Goal: Transaction & Acquisition: Purchase product/service

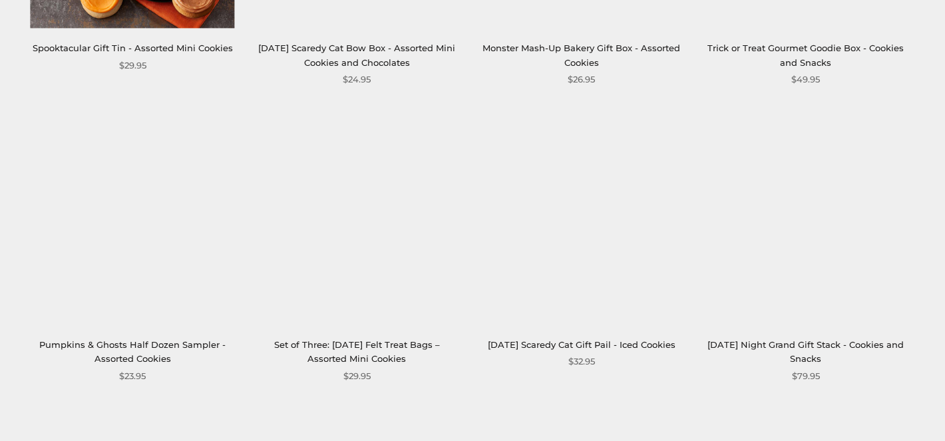
scroll to position [1642, 0]
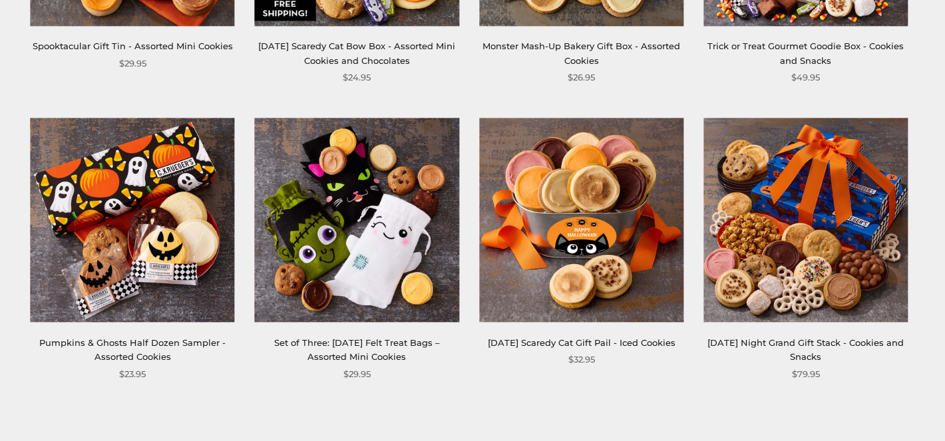
click at [383, 340] on link "Set of Three: Halloween Felt Treat Bags – Assorted Mini Cookies" at bounding box center [357, 350] width 166 height 25
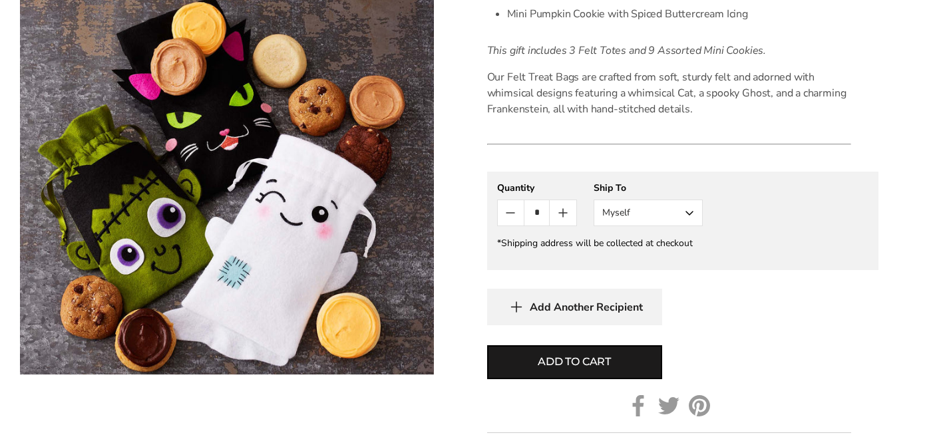
scroll to position [567, 0]
click at [689, 226] on button "Myself" at bounding box center [648, 212] width 109 height 27
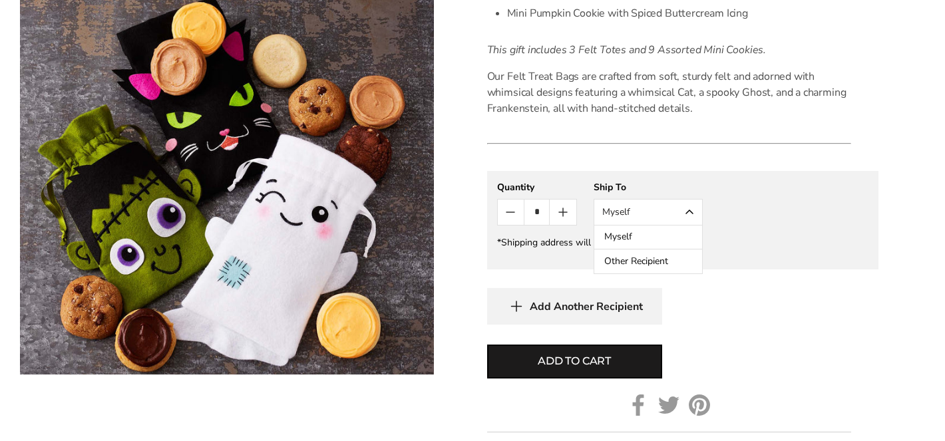
click at [652, 274] on button "Other Recipient" at bounding box center [649, 262] width 108 height 24
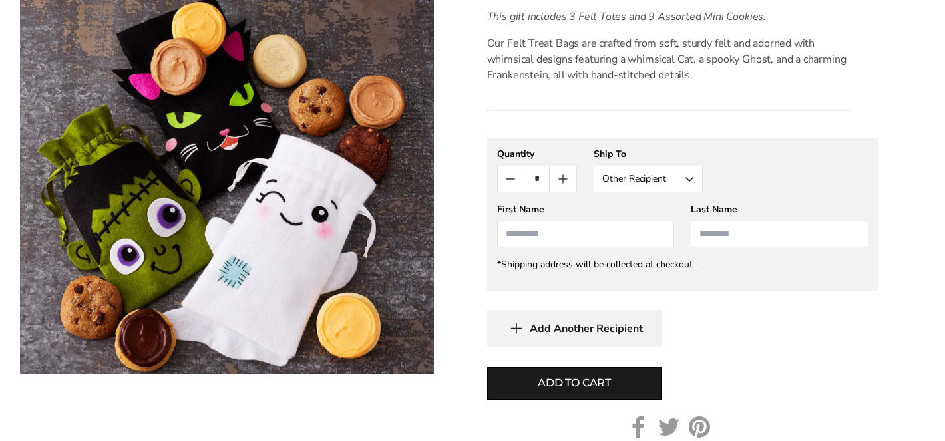
scroll to position [597, 0]
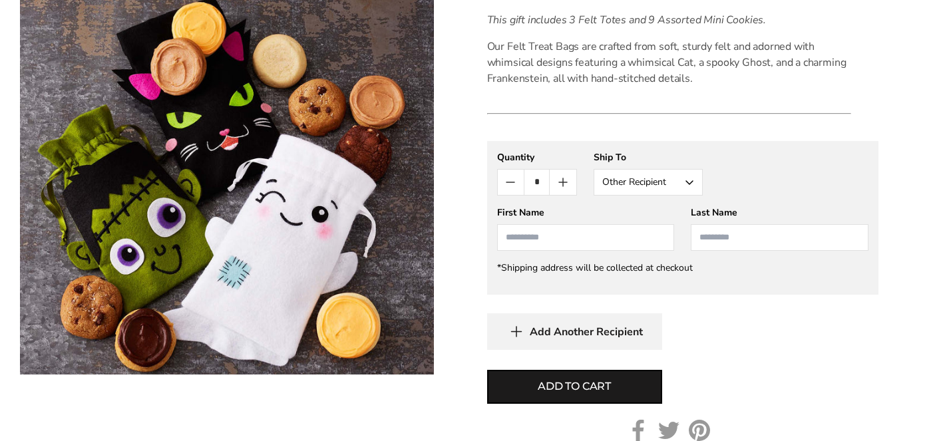
click at [539, 251] on input "First Name" at bounding box center [586, 237] width 178 height 27
type input "**********"
click at [733, 251] on input "Last Name" at bounding box center [780, 237] width 178 height 27
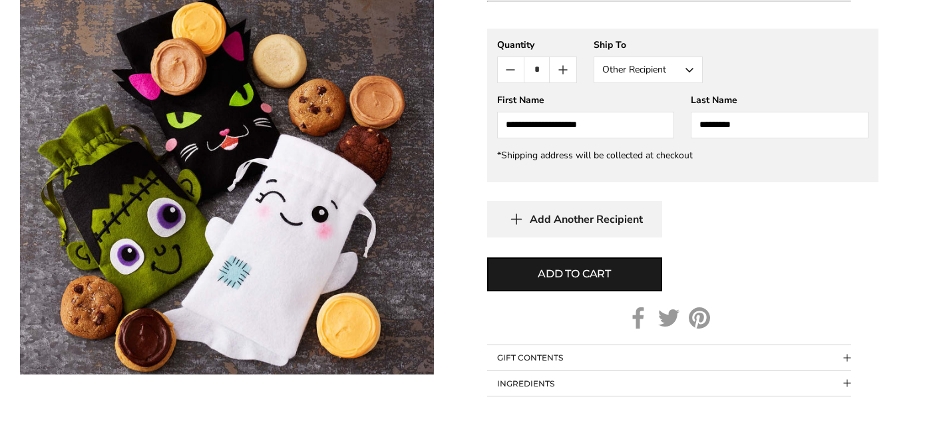
scroll to position [728, 0]
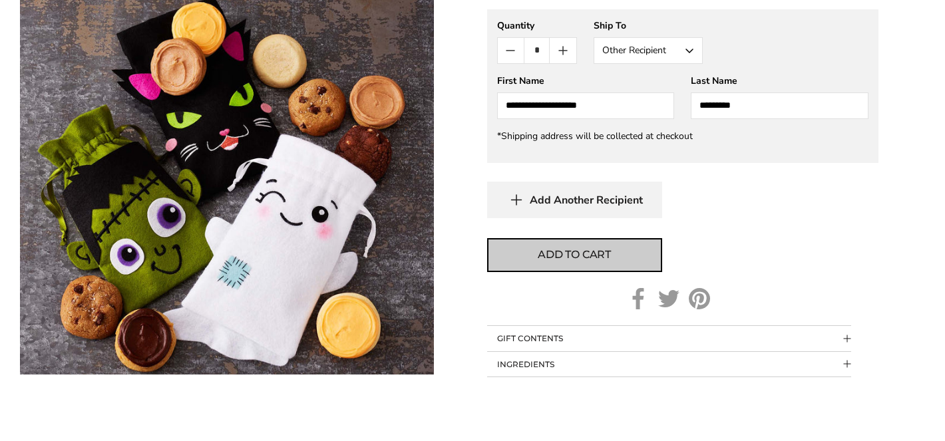
type input "*********"
click at [607, 272] on button "Add to cart" at bounding box center [574, 255] width 175 height 34
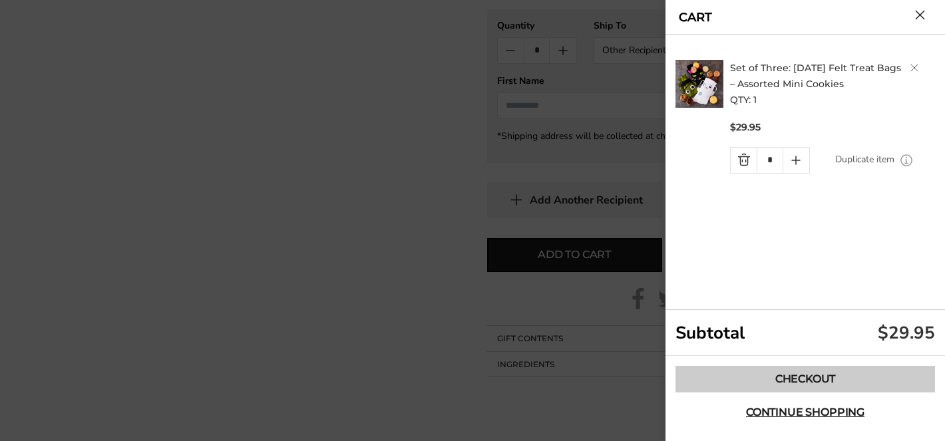
click at [820, 379] on link "Checkout" at bounding box center [806, 379] width 260 height 27
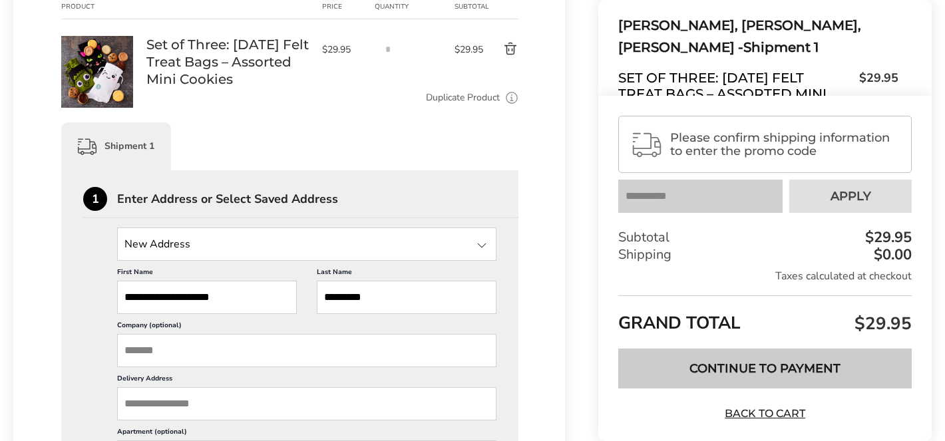
scroll to position [244, 0]
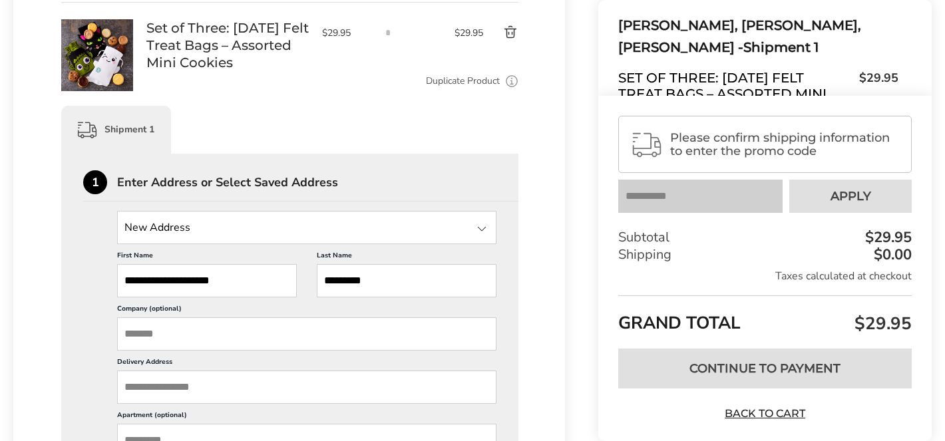
click at [217, 371] on input "Delivery Address" at bounding box center [306, 387] width 379 height 33
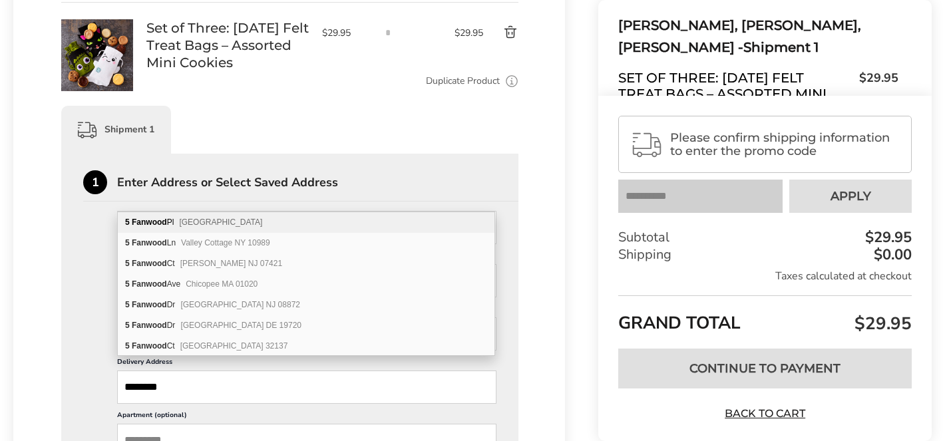
click at [221, 222] on span "Huntington Station NY 11746" at bounding box center [220, 222] width 83 height 9
type input "**********"
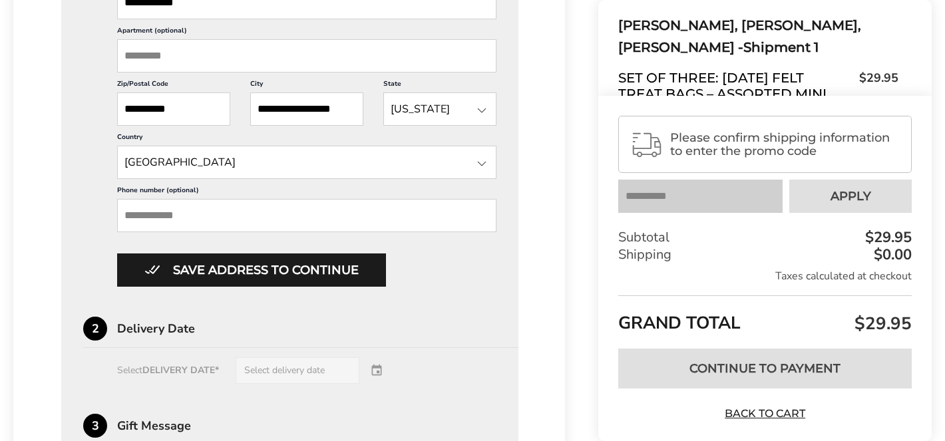
scroll to position [632, 0]
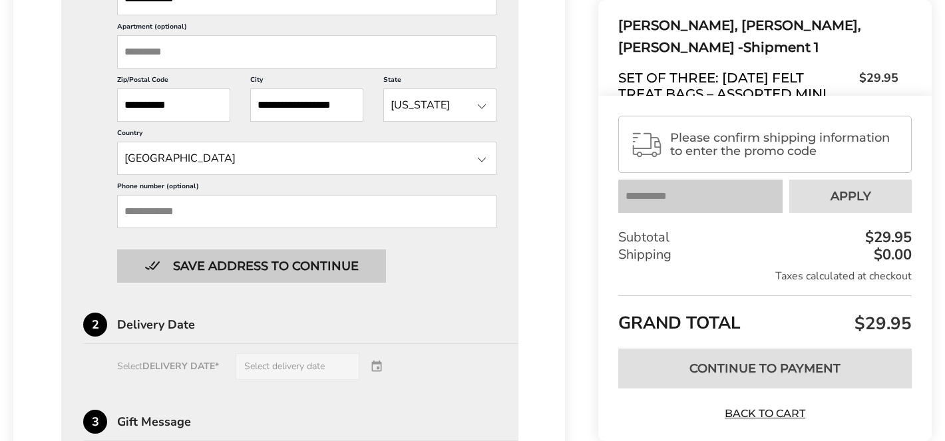
click at [236, 250] on button "Save address to continue" at bounding box center [251, 266] width 269 height 33
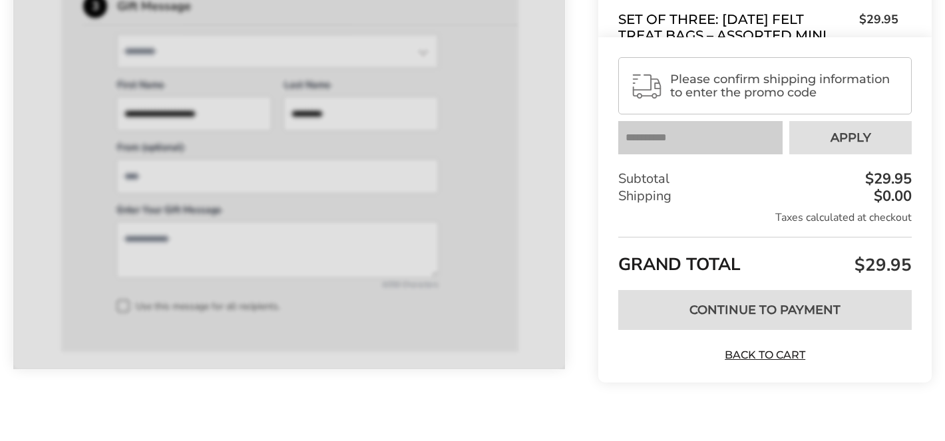
scroll to position [650, 0]
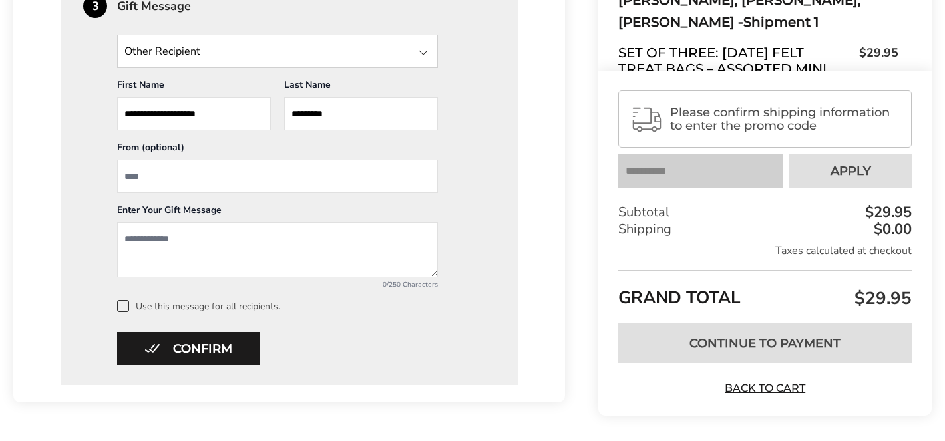
click at [170, 160] on input "From" at bounding box center [277, 176] width 321 height 33
type input "**********"
click at [129, 223] on textarea "Add a message" at bounding box center [277, 249] width 321 height 55
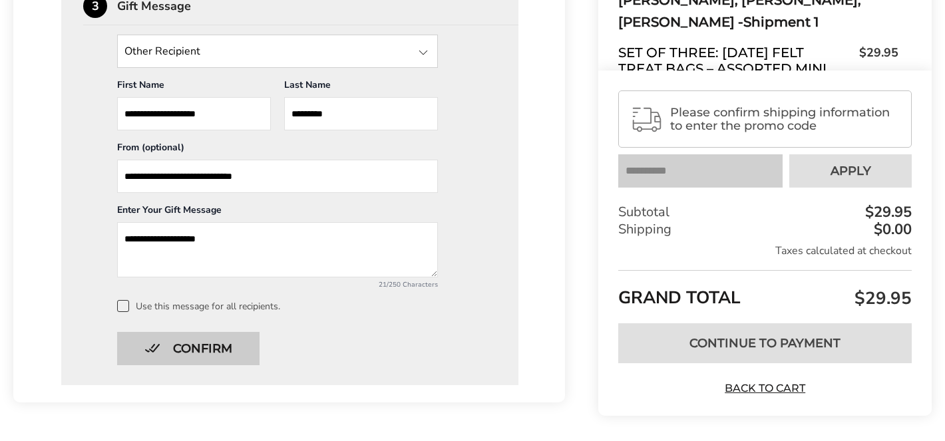
type textarea "**********"
click at [200, 336] on button "Confirm" at bounding box center [188, 348] width 142 height 33
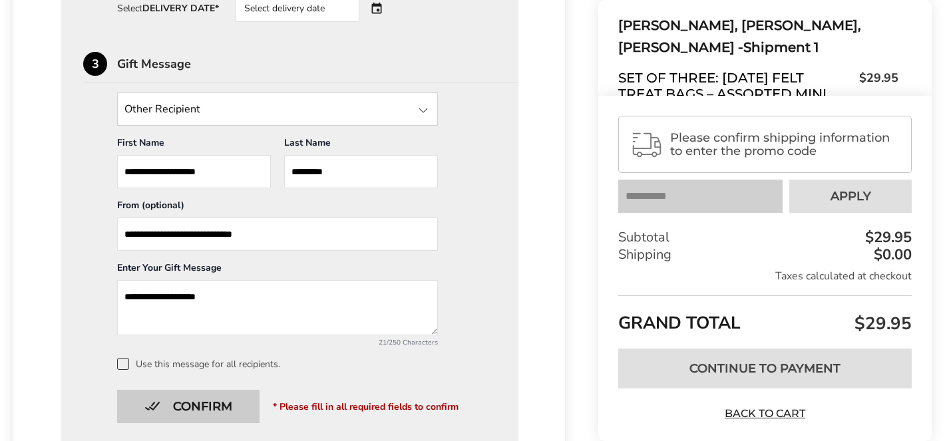
scroll to position [589, 0]
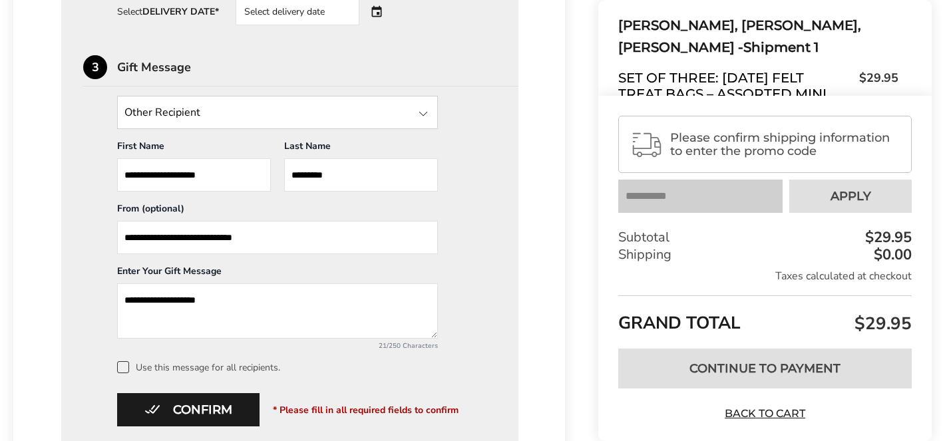
click at [421, 106] on div at bounding box center [423, 114] width 16 height 16
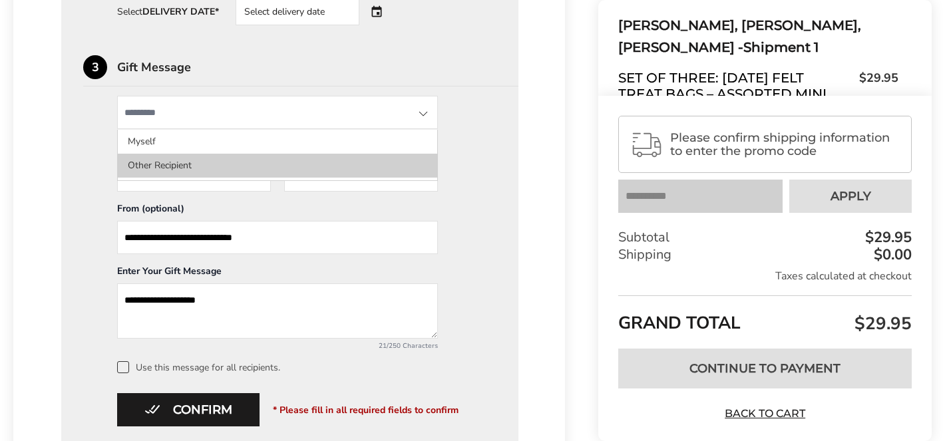
click at [373, 154] on li "Other Recipient" at bounding box center [278, 166] width 320 height 24
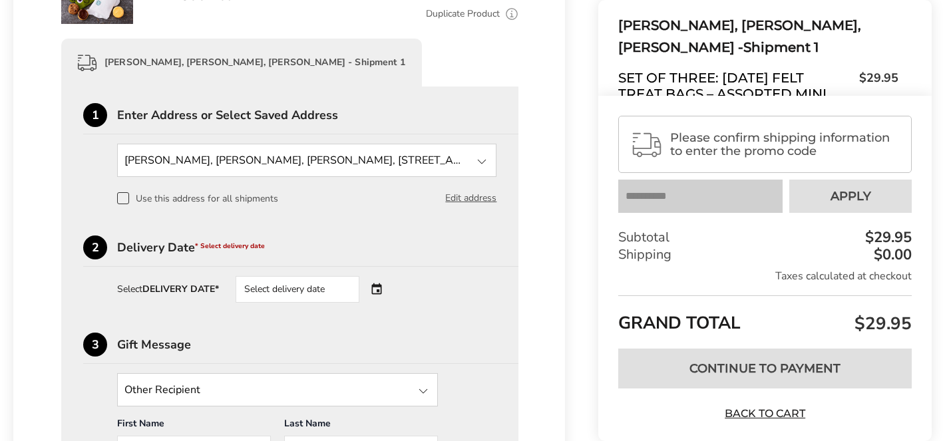
scroll to position [310, 0]
click at [286, 278] on div "Select delivery date" at bounding box center [298, 290] width 124 height 27
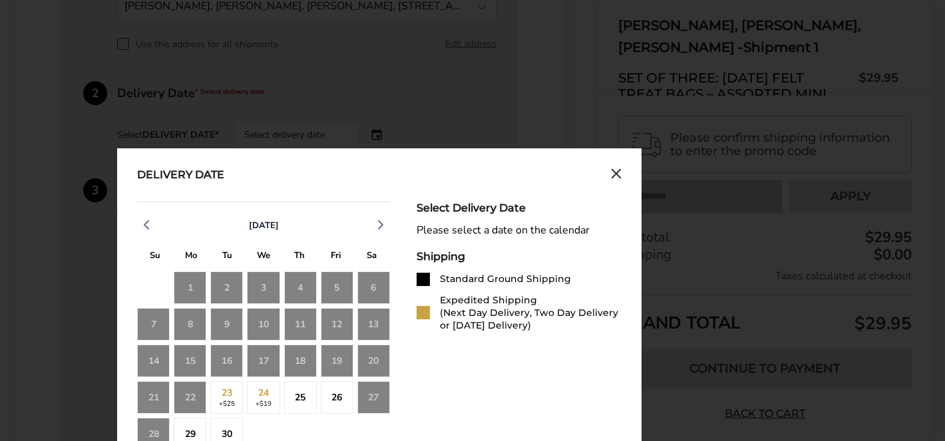
scroll to position [470, 0]
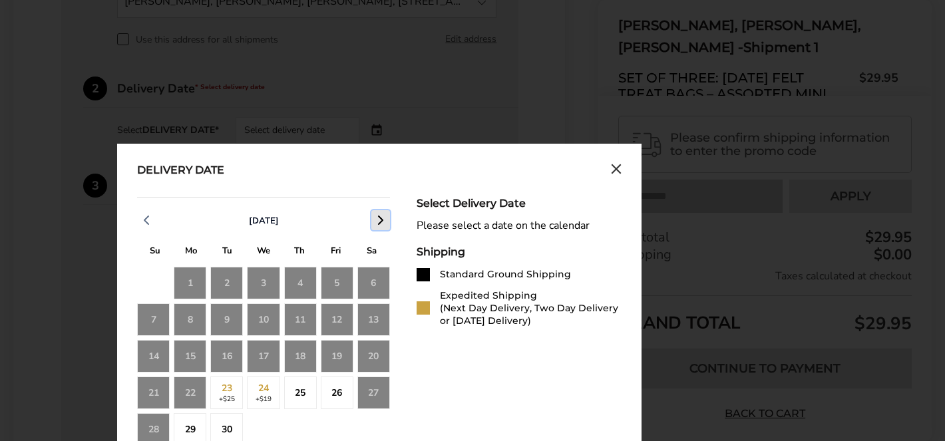
click at [377, 212] on icon "button" at bounding box center [381, 220] width 16 height 16
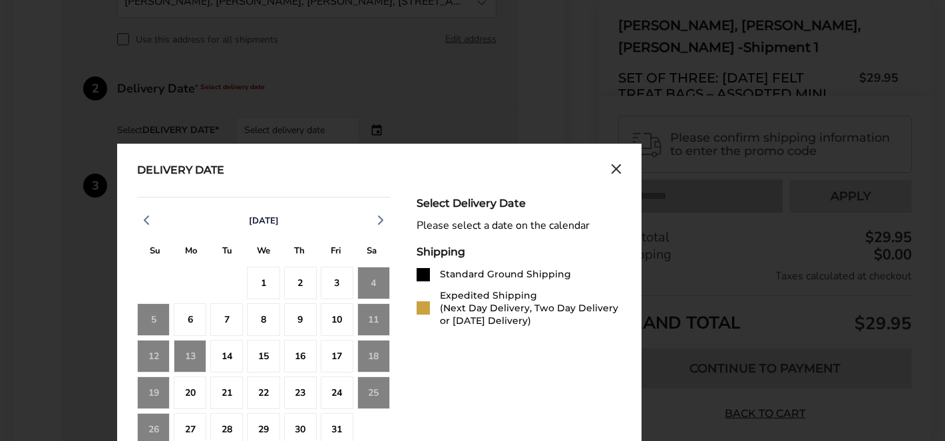
click at [198, 343] on div "13" at bounding box center [190, 356] width 33 height 33
click at [193, 340] on div "13" at bounding box center [190, 356] width 33 height 33
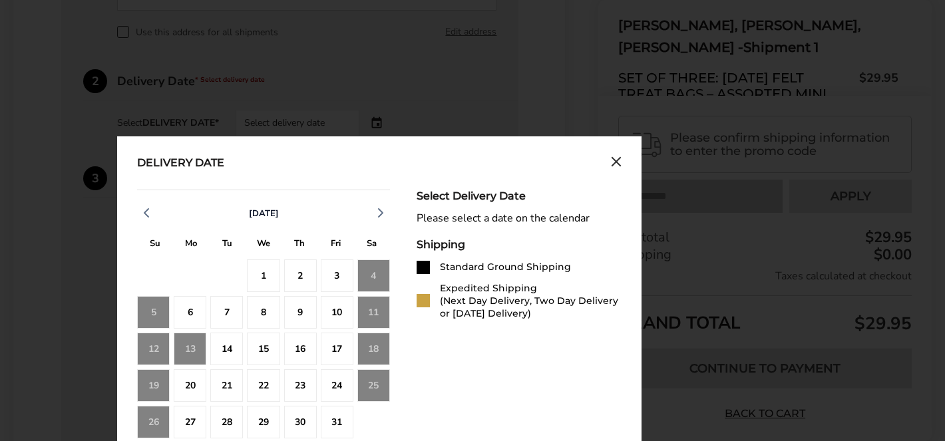
scroll to position [478, 0]
click at [253, 332] on div "15" at bounding box center [263, 348] width 33 height 33
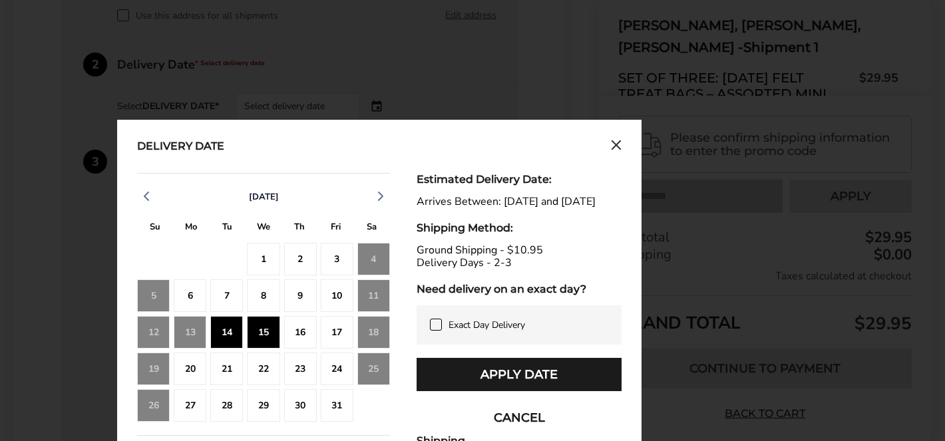
scroll to position [497, 0]
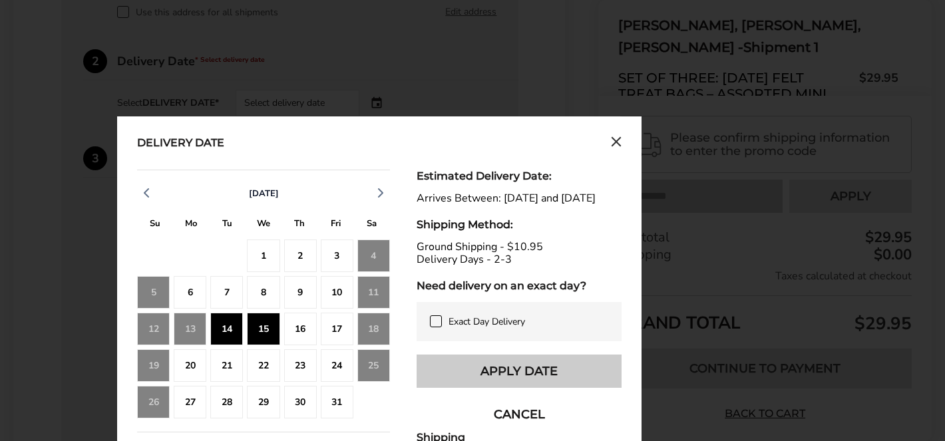
click at [451, 369] on button "Apply Date" at bounding box center [519, 371] width 205 height 33
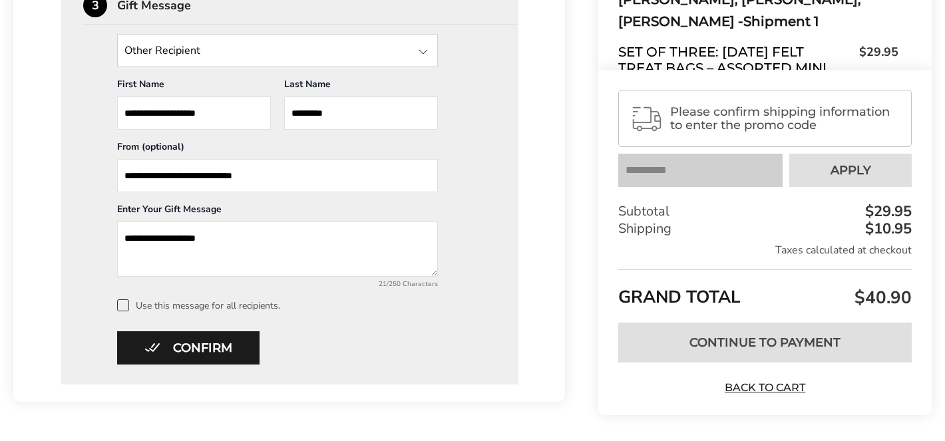
scroll to position [683, 0]
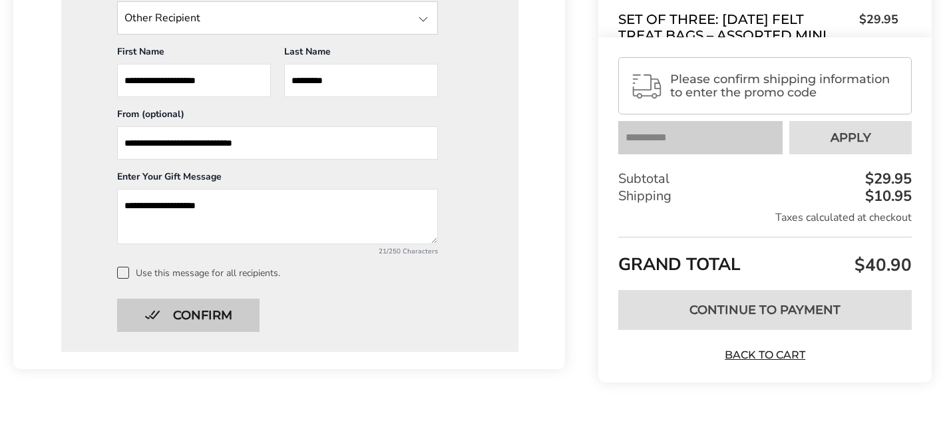
click at [213, 304] on button "Confirm" at bounding box center [188, 315] width 142 height 33
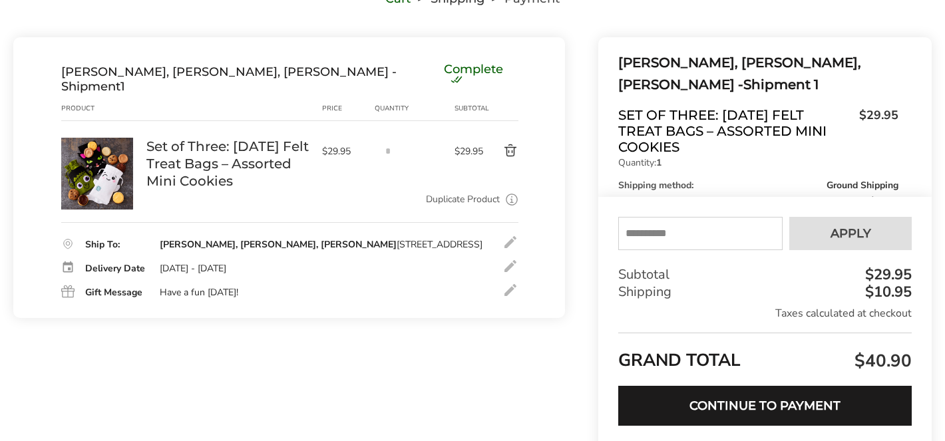
scroll to position [0, 0]
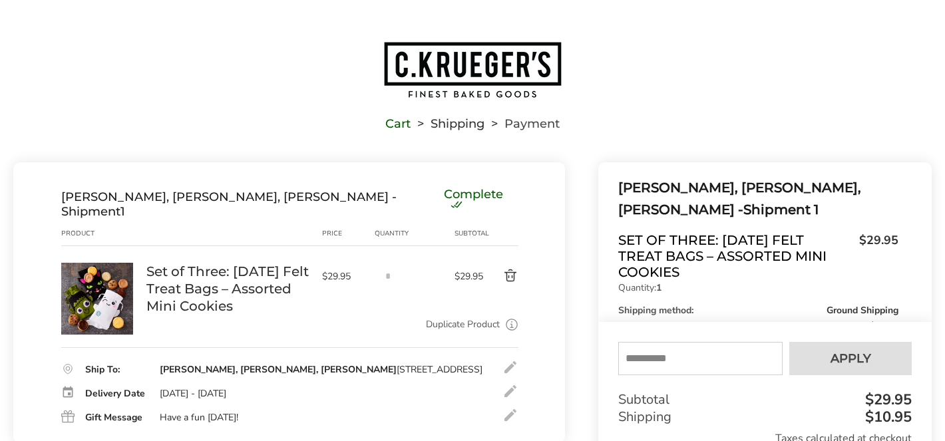
click at [511, 268] on button "Delete product" at bounding box center [501, 276] width 35 height 16
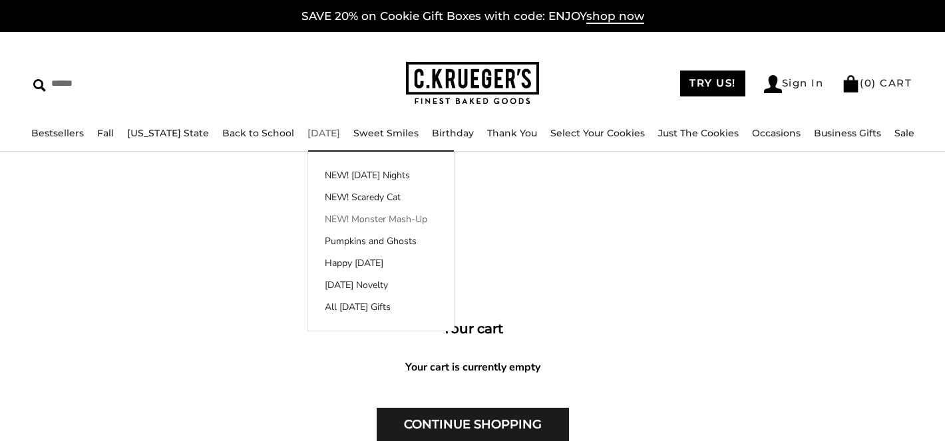
click at [335, 216] on link "NEW! Monster Mash-Up" at bounding box center [381, 219] width 146 height 14
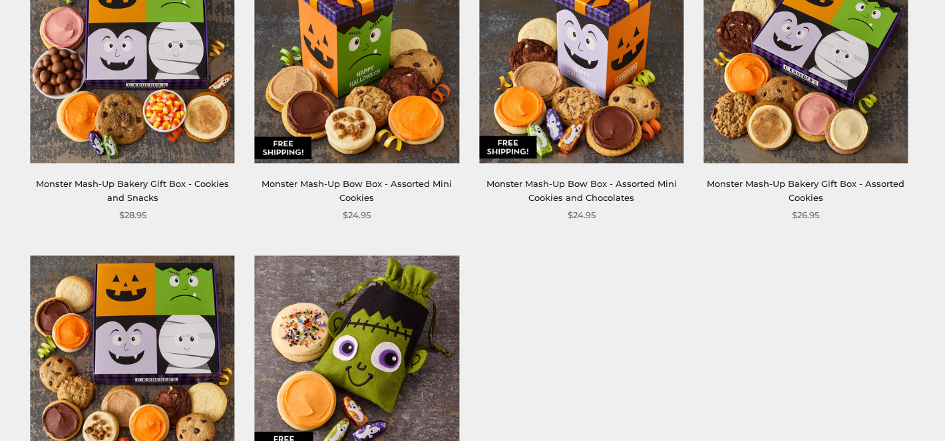
scroll to position [287, 0]
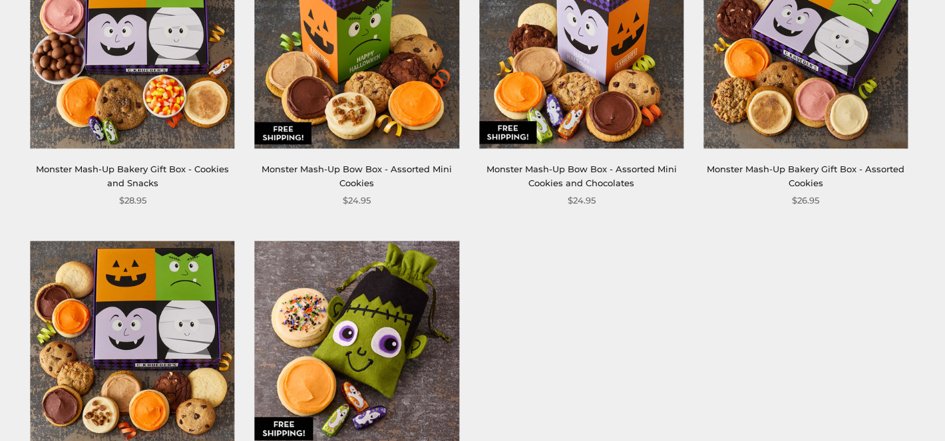
click at [563, 119] on img at bounding box center [581, 46] width 204 height 204
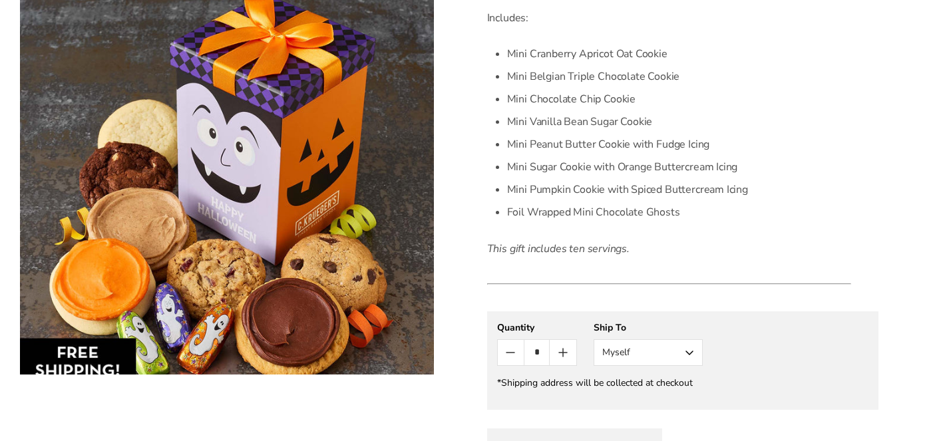
scroll to position [541, 0]
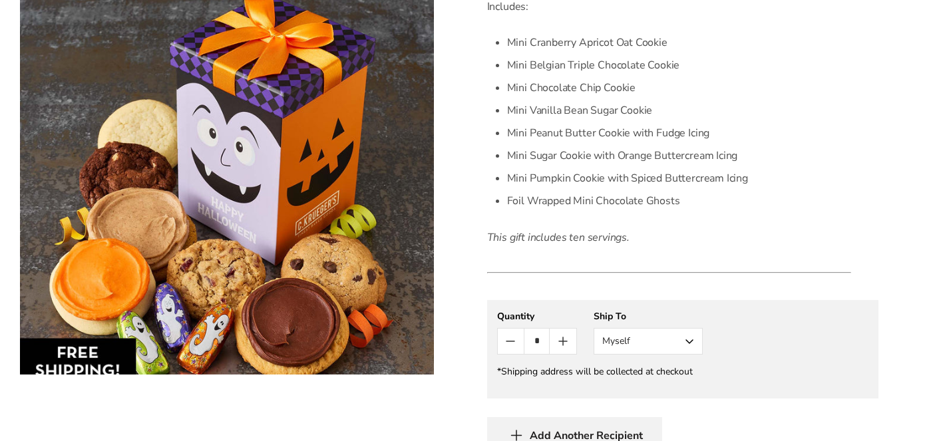
click at [692, 341] on button "Myself" at bounding box center [648, 341] width 109 height 27
click at [675, 389] on button "Other Recipient" at bounding box center [649, 391] width 108 height 24
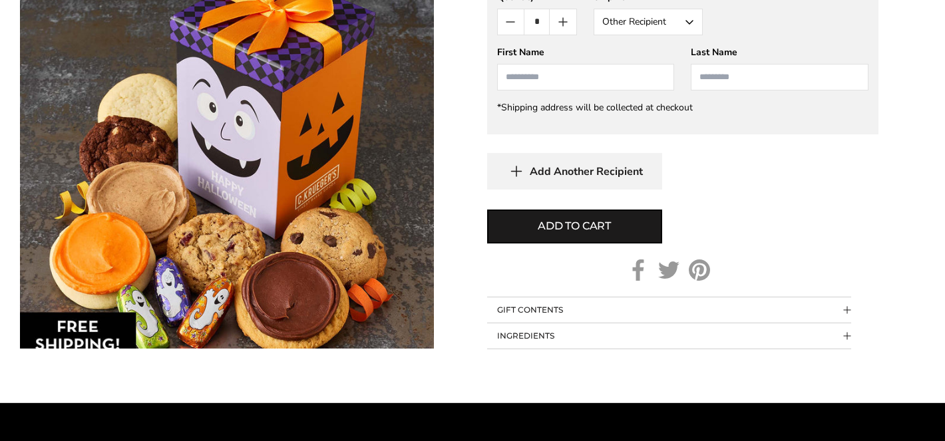
scroll to position [865, 0]
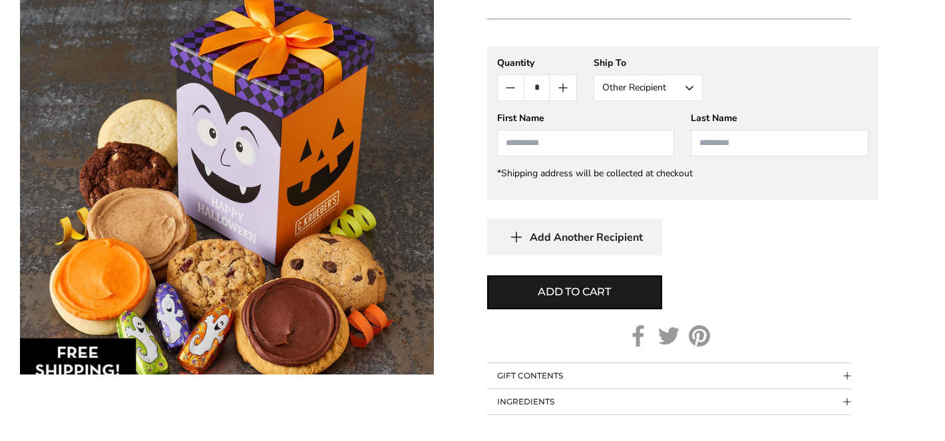
scroll to position [790, 0]
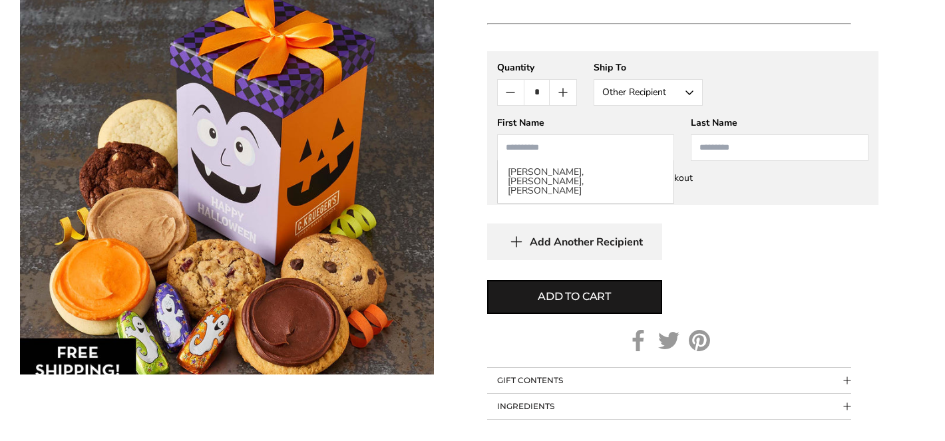
click at [575, 149] on input "First Name" at bounding box center [586, 147] width 178 height 27
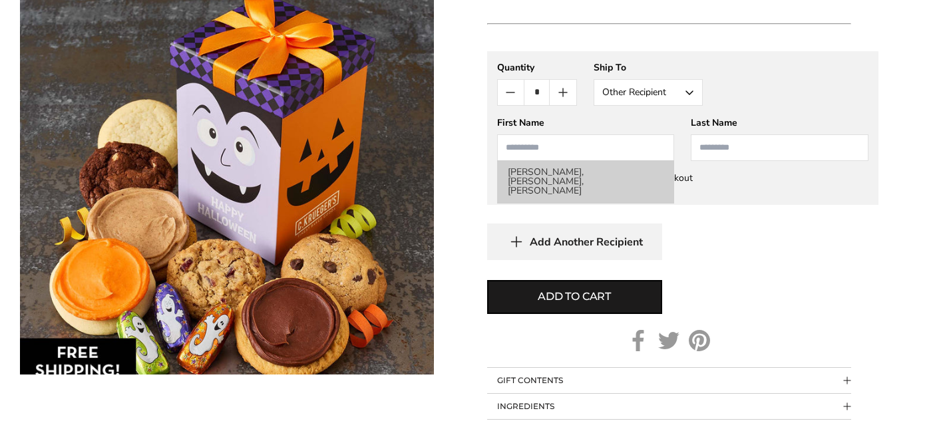
click at [581, 172] on li "Emma, Maddie, Matthew Inzirillo" at bounding box center [586, 181] width 176 height 43
type input "**********"
type input "*********"
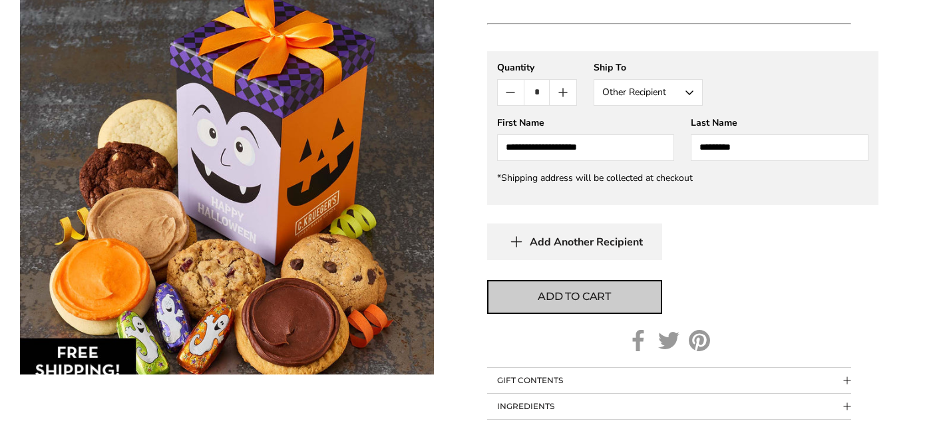
click at [562, 300] on span "Add to cart" at bounding box center [574, 297] width 73 height 16
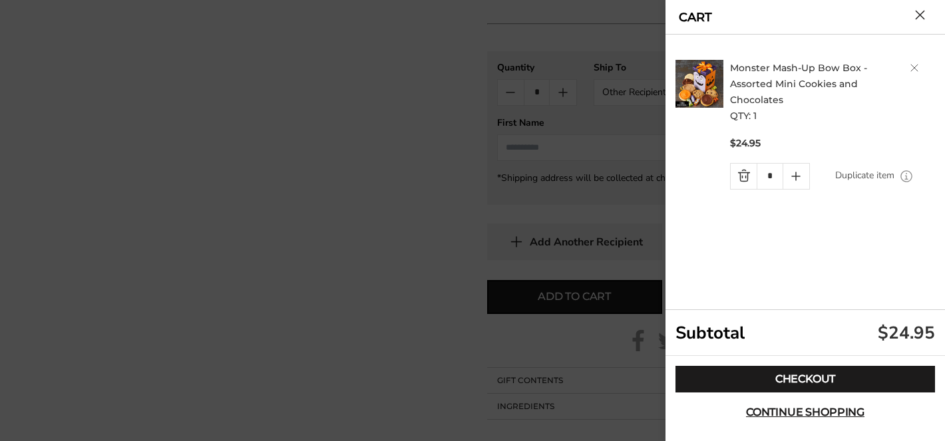
click at [921, 11] on button "Close cart" at bounding box center [920, 15] width 10 height 10
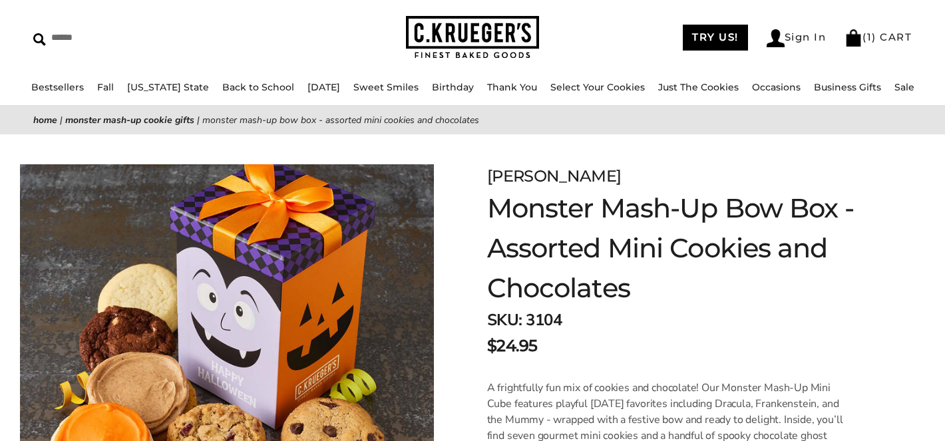
scroll to position [0, 0]
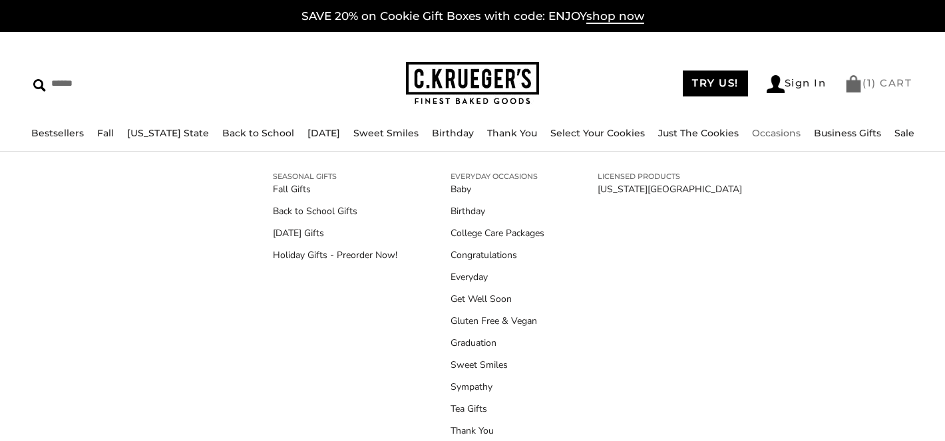
click at [855, 85] on img at bounding box center [854, 83] width 18 height 17
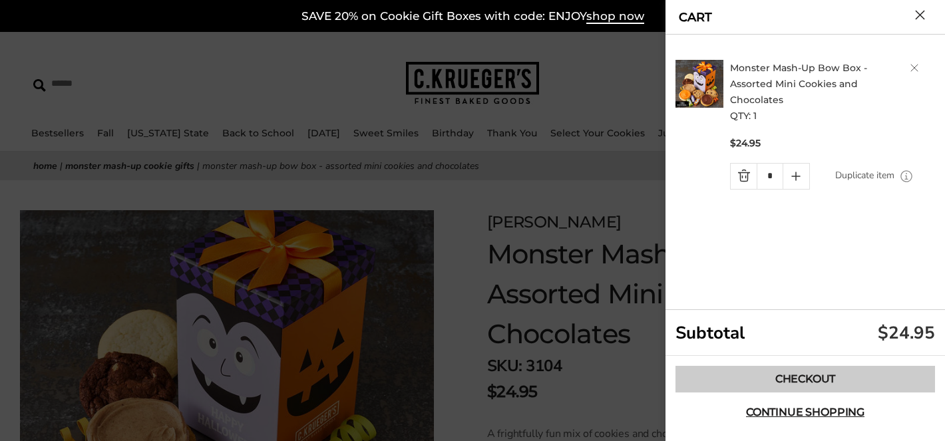
click at [740, 380] on link "Checkout" at bounding box center [806, 379] width 260 height 27
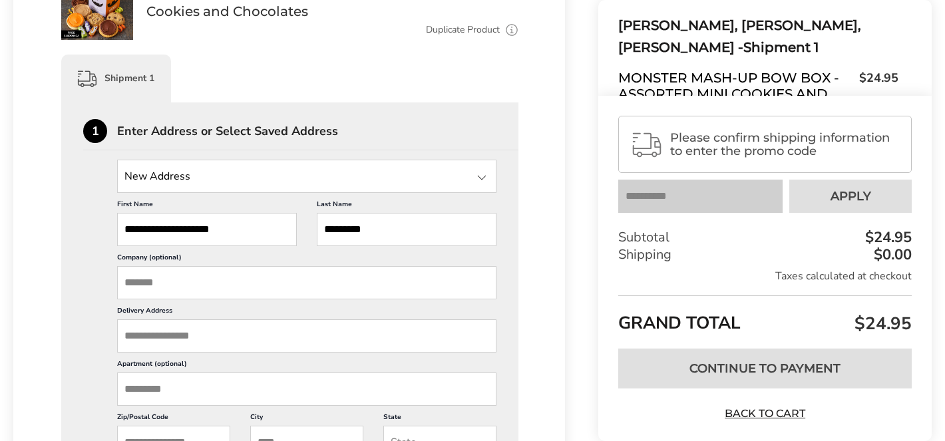
scroll to position [298, 0]
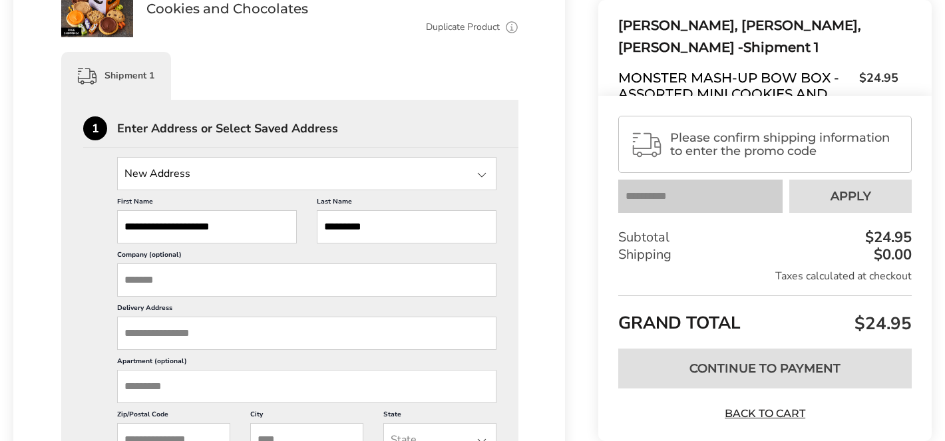
click at [196, 318] on input "Delivery Address" at bounding box center [306, 333] width 379 height 33
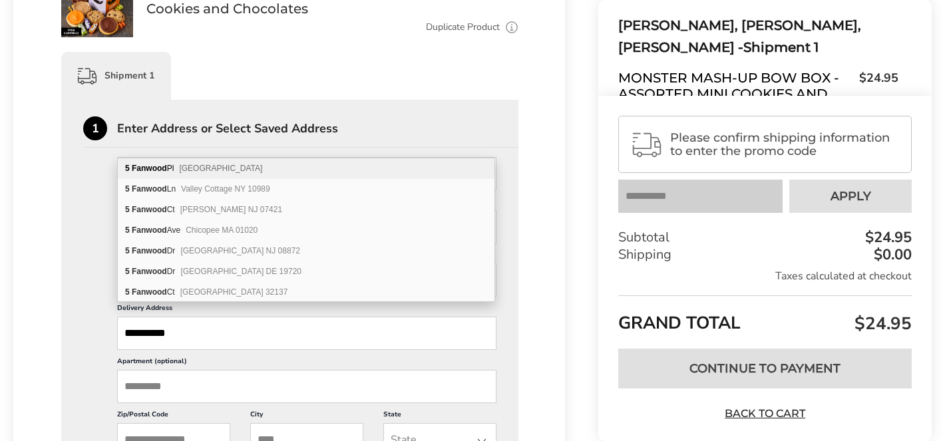
click at [246, 172] on span "[GEOGRAPHIC_DATA]" at bounding box center [220, 168] width 83 height 9
type input "**********"
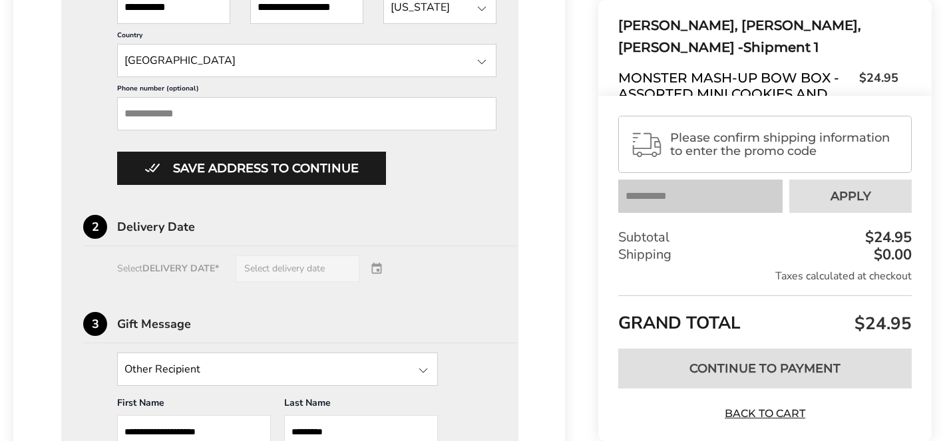
scroll to position [734, 0]
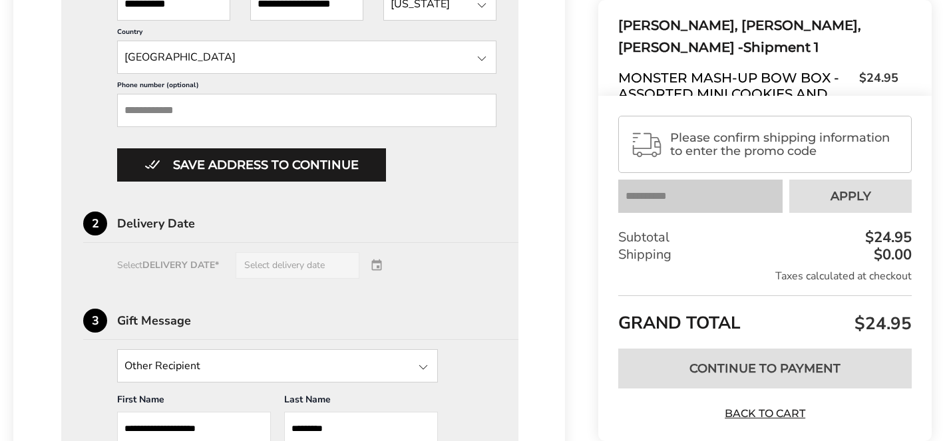
click at [375, 252] on div "Select DELIVERY DATE* Select delivery date" at bounding box center [289, 265] width 413 height 27
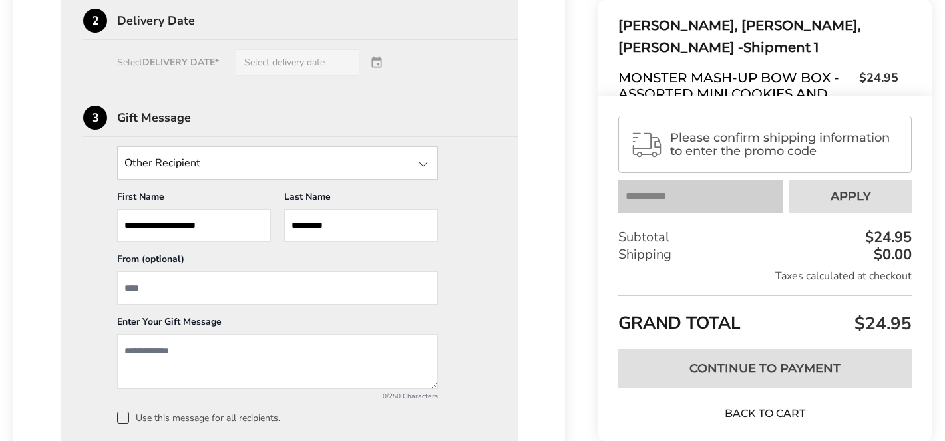
scroll to position [939, 0]
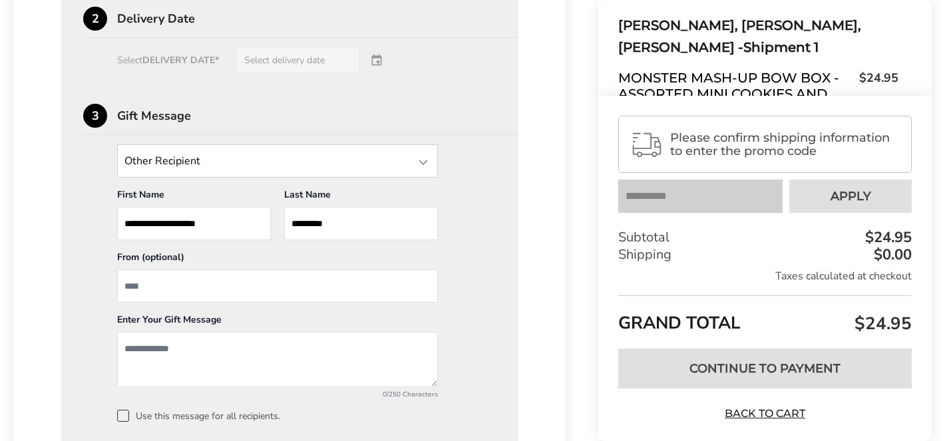
click at [178, 272] on input "From" at bounding box center [277, 286] width 321 height 33
click at [147, 270] on input "**********" at bounding box center [277, 286] width 321 height 33
click at [181, 272] on input "**********" at bounding box center [277, 286] width 321 height 33
type input "**********"
click at [136, 336] on textarea "Add a message" at bounding box center [277, 359] width 321 height 55
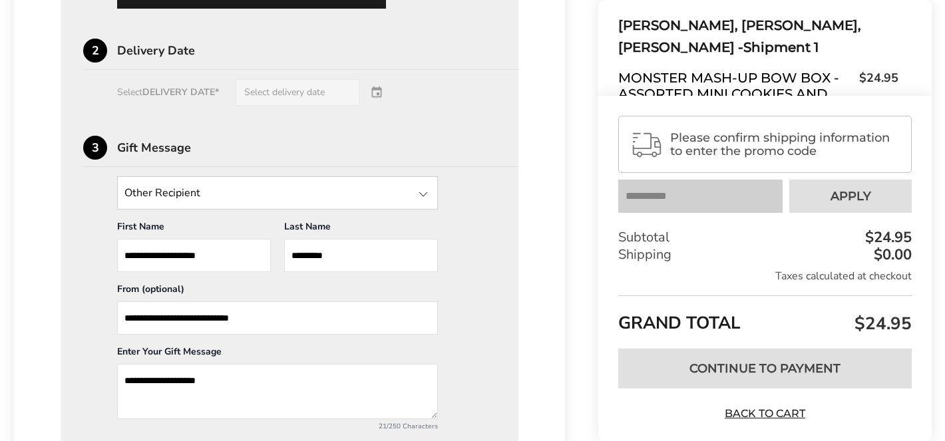
scroll to position [906, 0]
type textarea "**********"
click at [377, 80] on div "Select DELIVERY DATE* Select delivery date" at bounding box center [289, 93] width 413 height 27
click at [328, 82] on div "Select DELIVERY DATE* Select delivery date" at bounding box center [289, 93] width 413 height 27
click at [381, 80] on div "Select DELIVERY DATE* Select delivery date" at bounding box center [289, 93] width 413 height 27
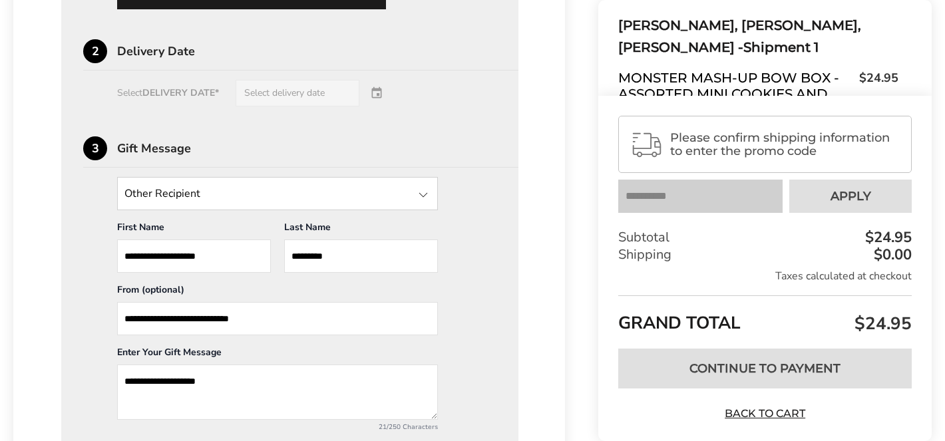
click at [286, 80] on div "Select DELIVERY DATE* Select delivery date" at bounding box center [289, 93] width 413 height 27
click at [377, 84] on div "Select DELIVERY DATE* Select delivery date" at bounding box center [289, 93] width 413 height 27
click at [487, 177] on div "**********" at bounding box center [289, 316] width 413 height 278
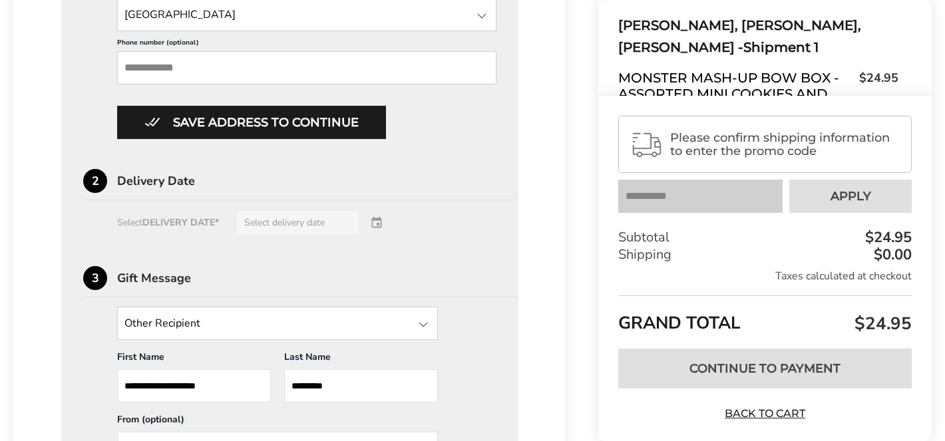
scroll to position [770, 0]
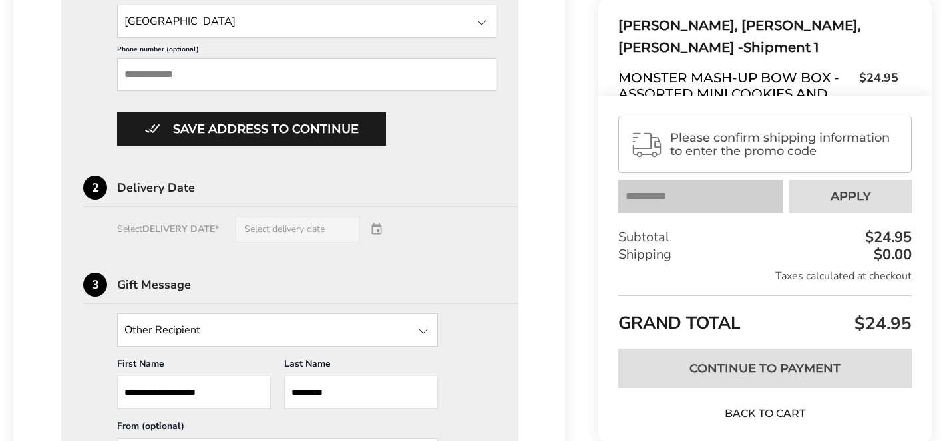
click at [276, 216] on div "Select DELIVERY DATE* Select delivery date" at bounding box center [289, 229] width 413 height 27
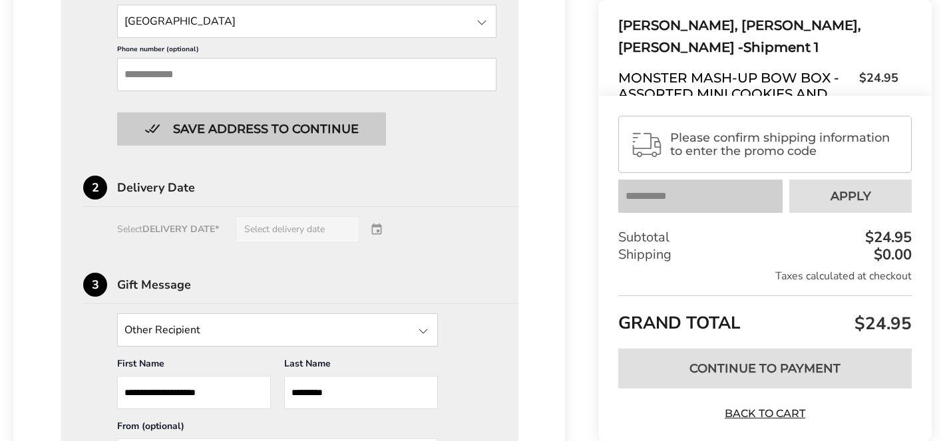
click at [272, 115] on button "Save address to continue" at bounding box center [251, 129] width 269 height 33
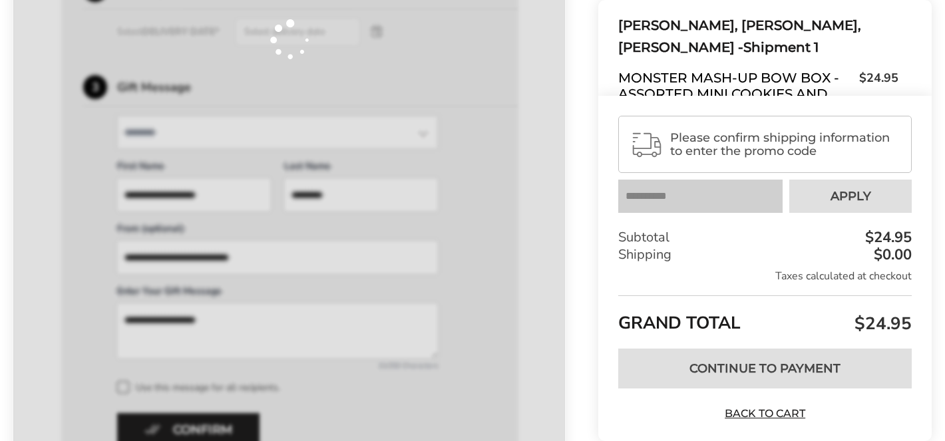
scroll to position [561, 0]
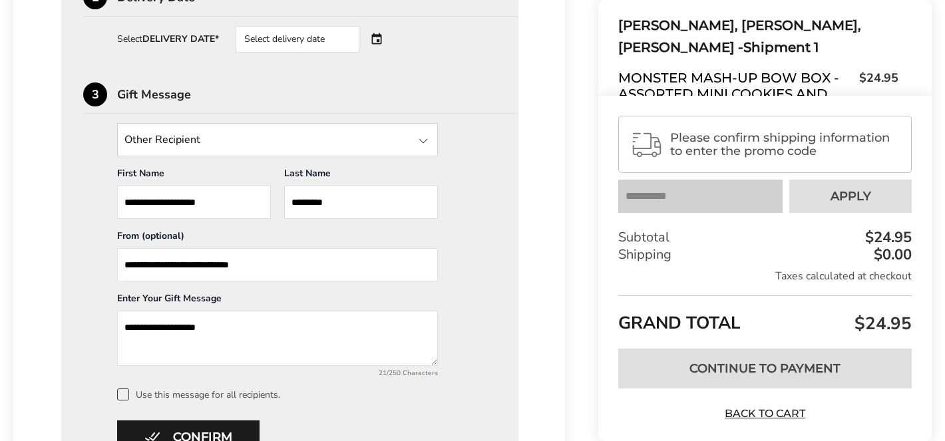
click at [381, 26] on div "Select delivery date" at bounding box center [316, 39] width 161 height 27
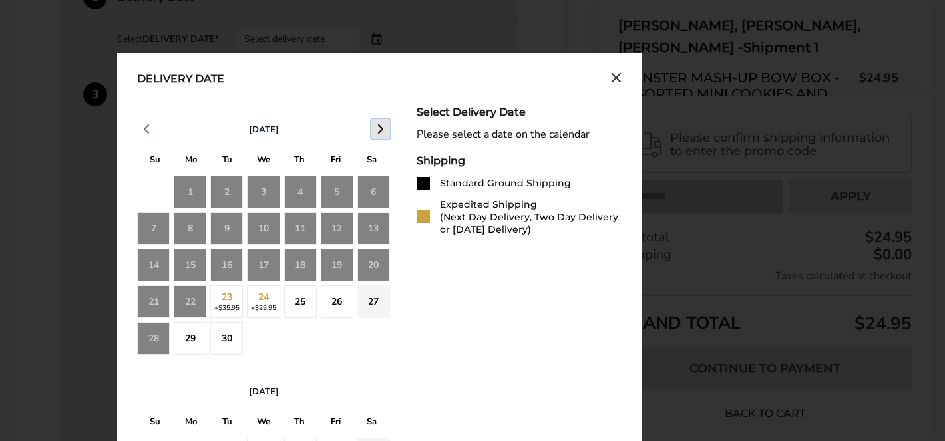
click at [379, 121] on icon "button" at bounding box center [381, 129] width 16 height 16
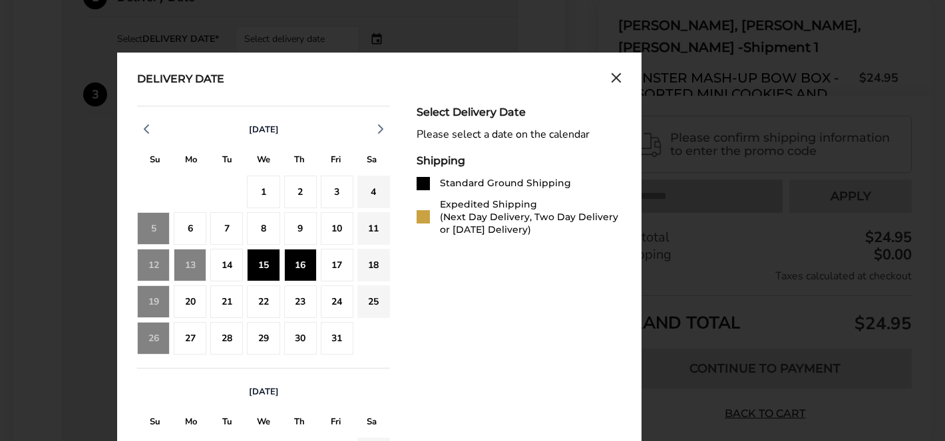
click at [298, 249] on div "16" at bounding box center [300, 265] width 33 height 33
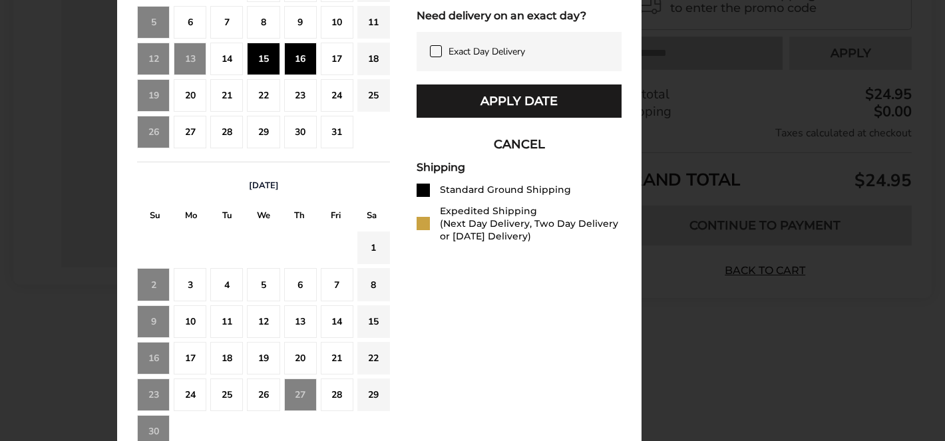
scroll to position [770, 0]
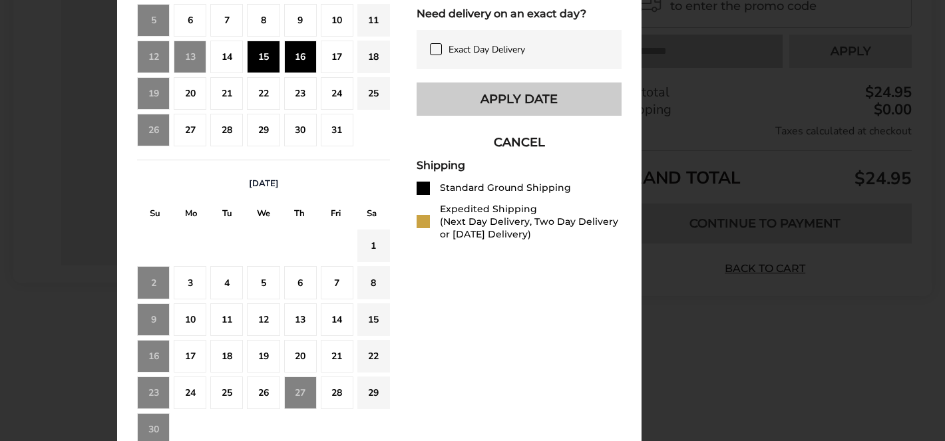
click at [518, 91] on button "Apply Date" at bounding box center [519, 99] width 205 height 33
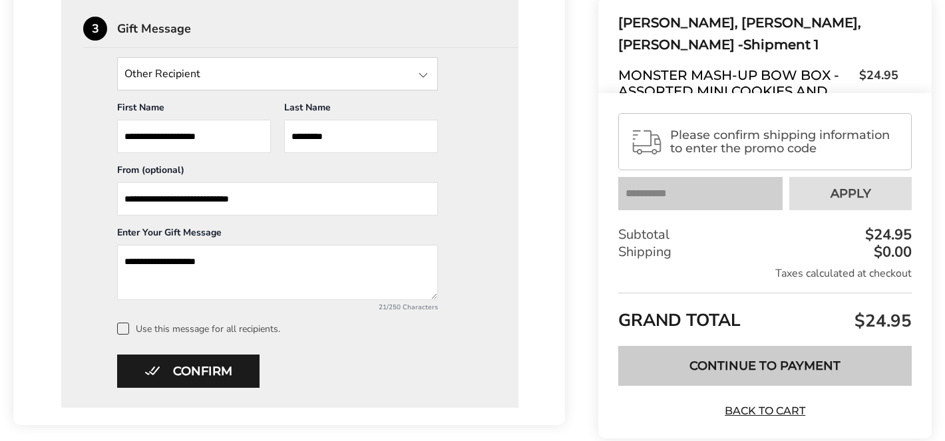
scroll to position [628, 0]
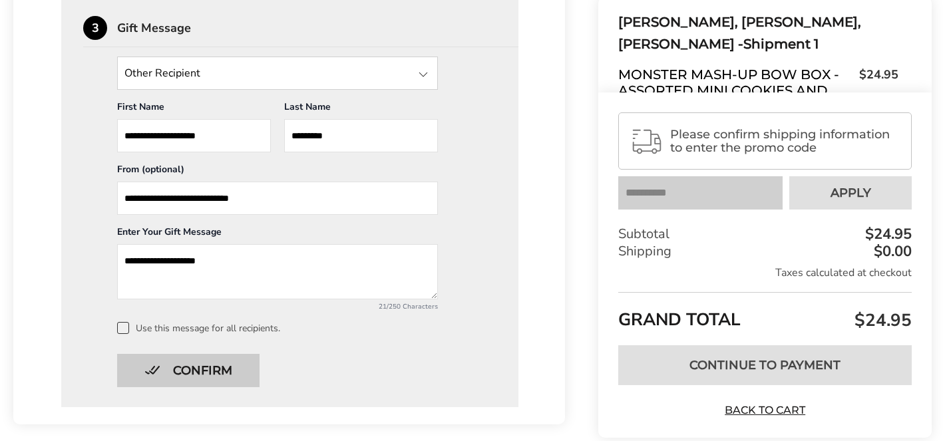
click at [219, 354] on button "Confirm" at bounding box center [188, 370] width 142 height 33
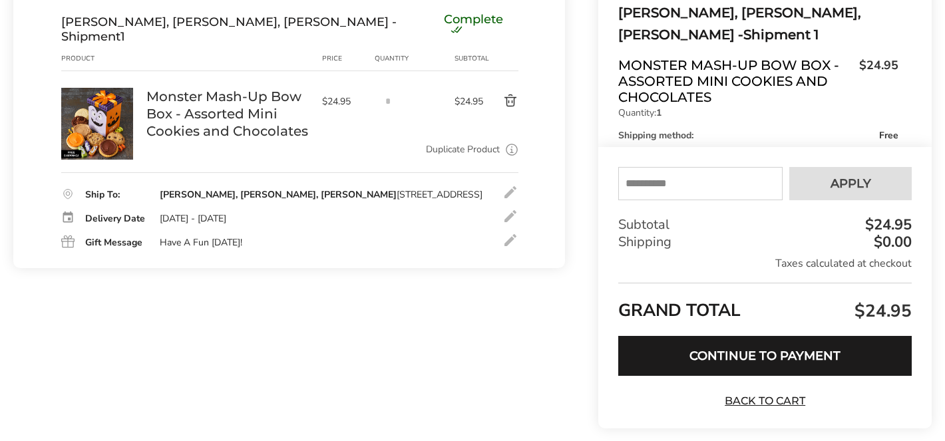
scroll to position [171, 0]
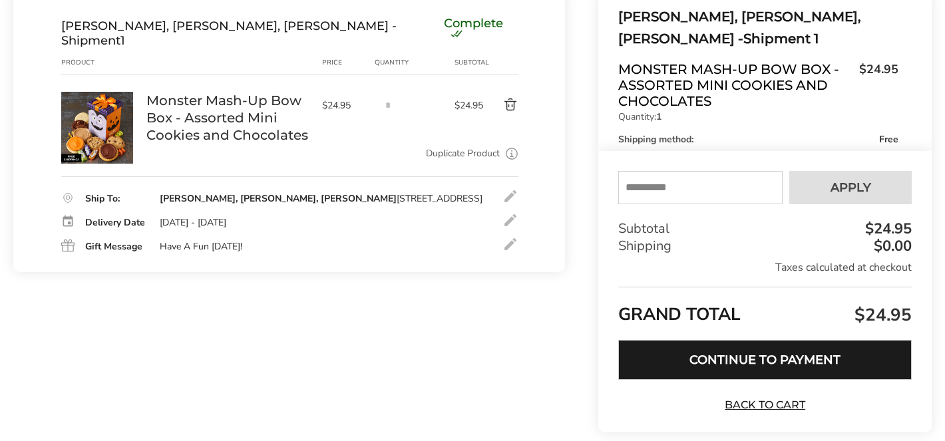
click at [774, 356] on button "Continue to Payment" at bounding box center [765, 360] width 294 height 40
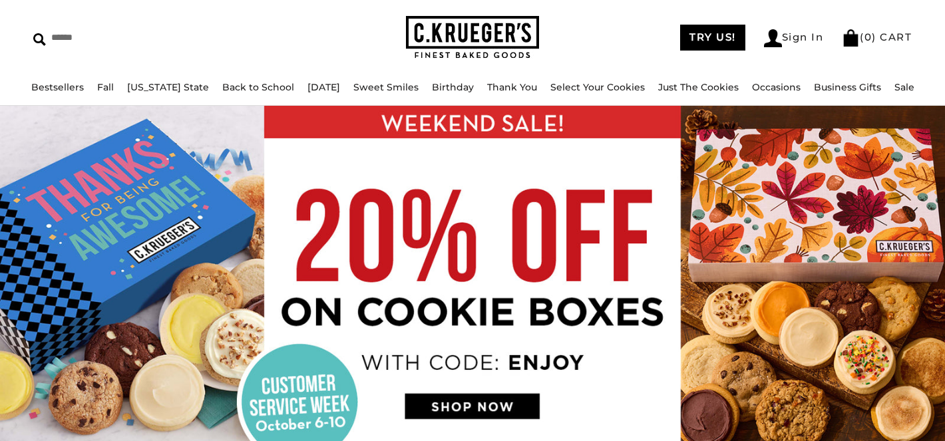
scroll to position [41, 0]
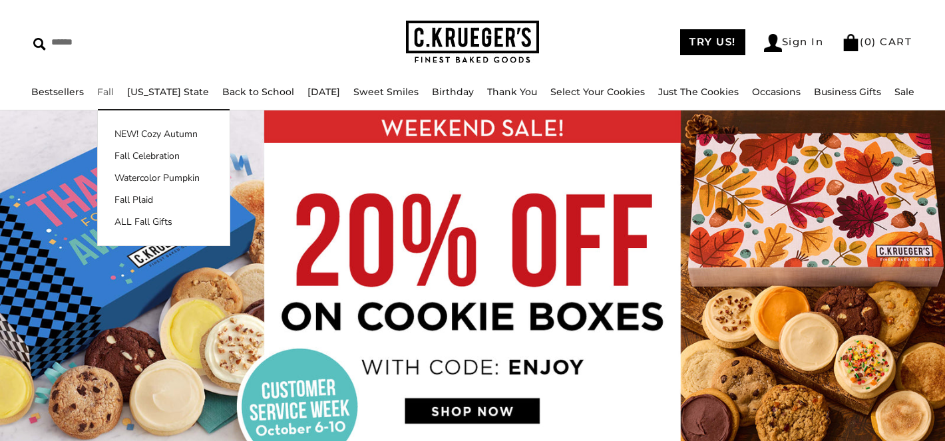
click at [110, 97] on link "Fall" at bounding box center [105, 92] width 17 height 12
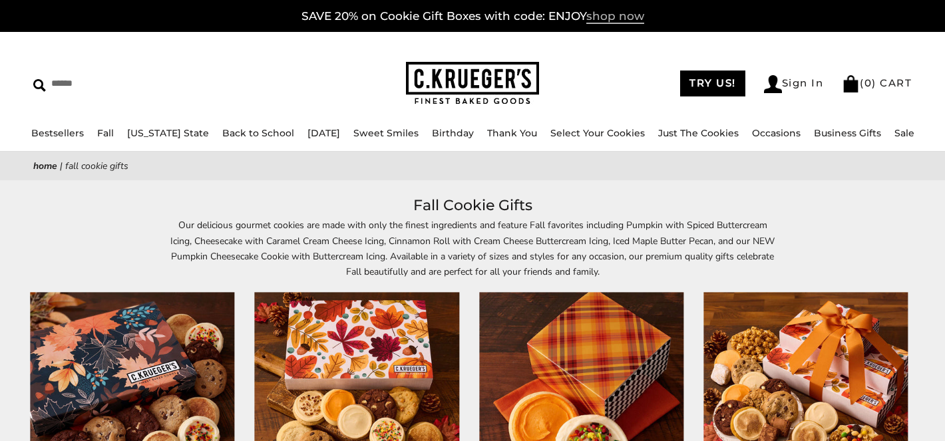
click at [597, 15] on span "shop now" at bounding box center [616, 16] width 58 height 15
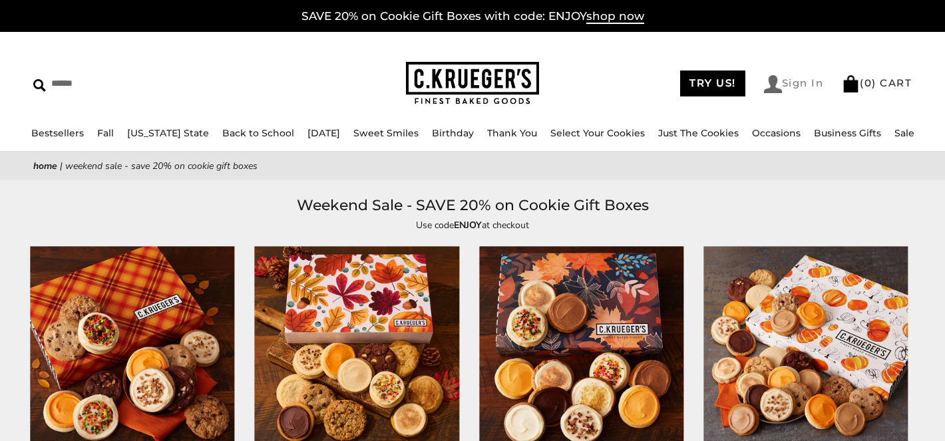
click at [788, 85] on link "Sign In" at bounding box center [794, 84] width 60 height 18
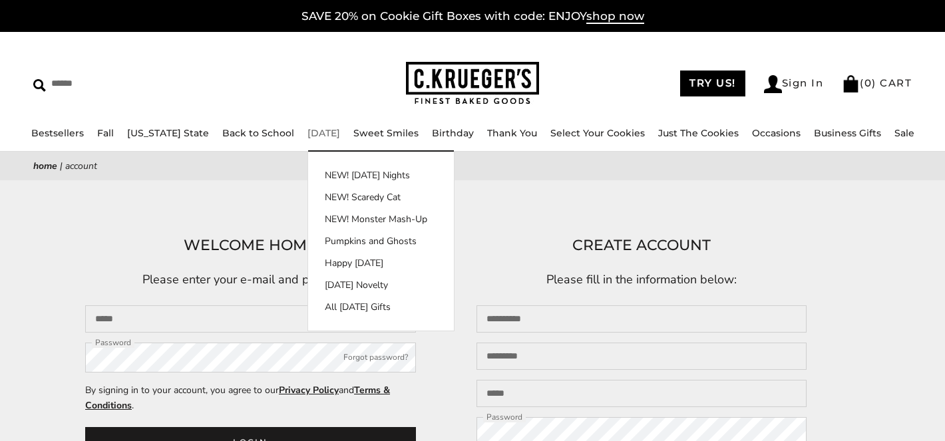
click at [325, 131] on link "[DATE]" at bounding box center [324, 133] width 33 height 12
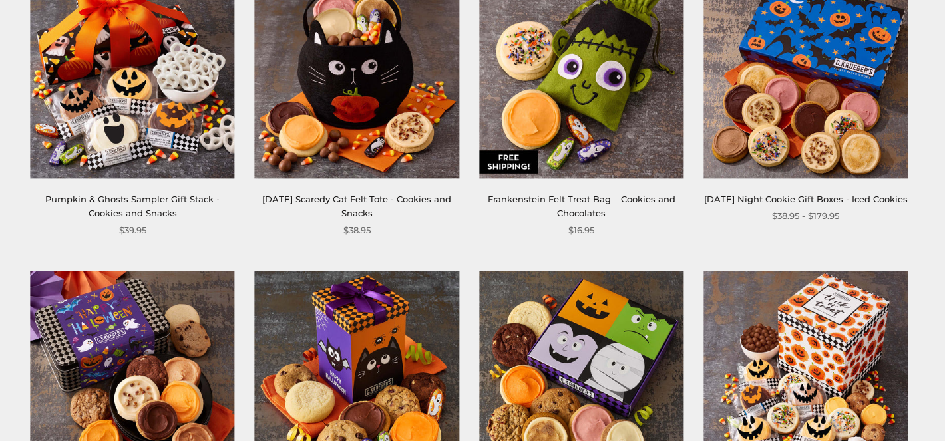
scroll to position [1190, 0]
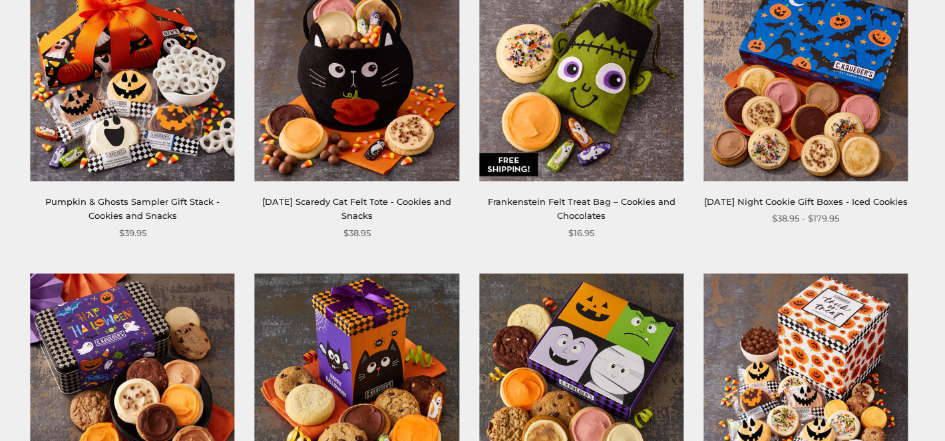
click at [577, 196] on link "Frankenstein Felt Treat Bag – Cookies and Chocolates" at bounding box center [582, 208] width 188 height 25
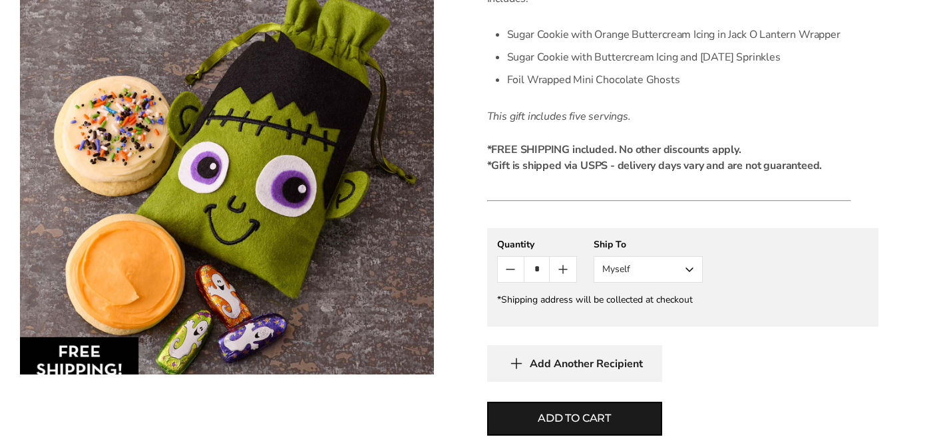
scroll to position [493, 0]
click at [690, 266] on button "Myself" at bounding box center [648, 269] width 109 height 27
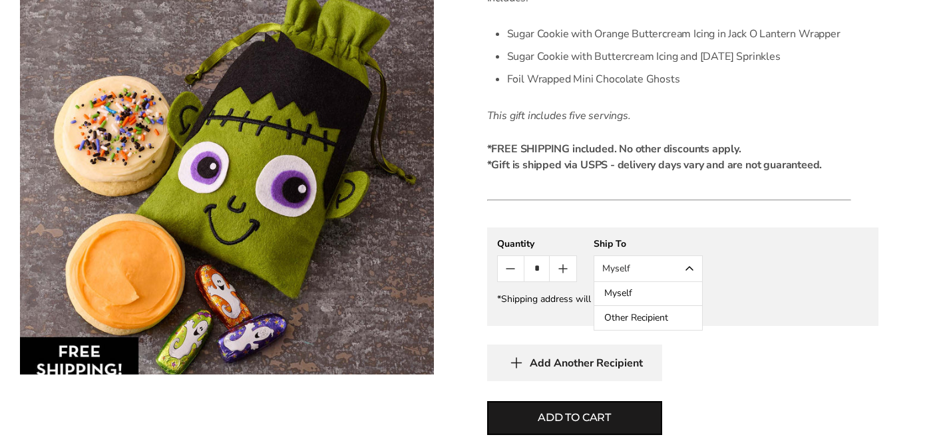
click at [667, 312] on button "Other Recipient" at bounding box center [649, 318] width 108 height 24
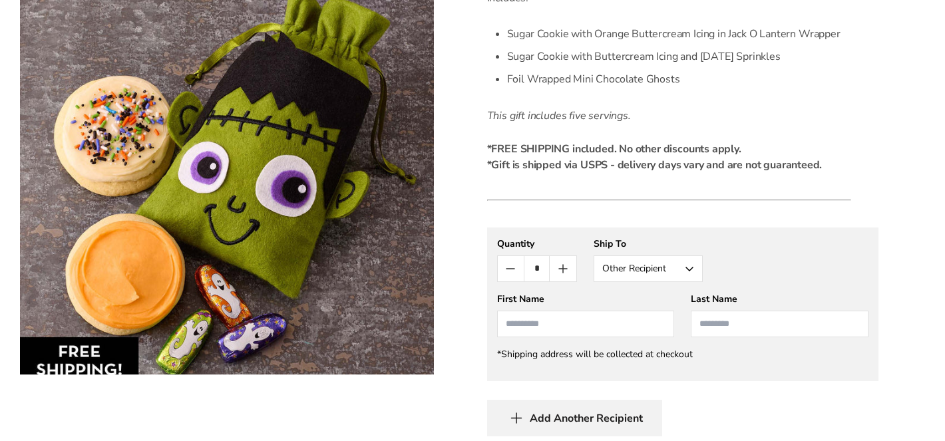
click at [549, 322] on input "First Name" at bounding box center [586, 324] width 178 height 27
type input "****"
click at [712, 329] on input "Last Name" at bounding box center [780, 324] width 178 height 27
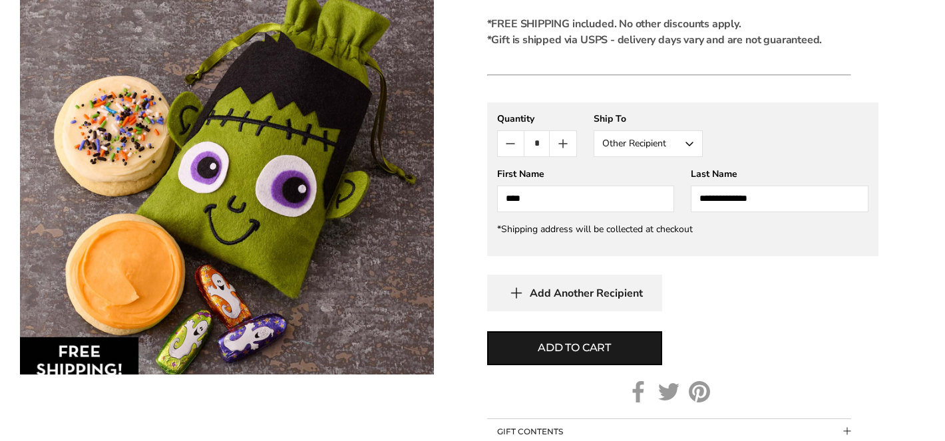
scroll to position [637, 0]
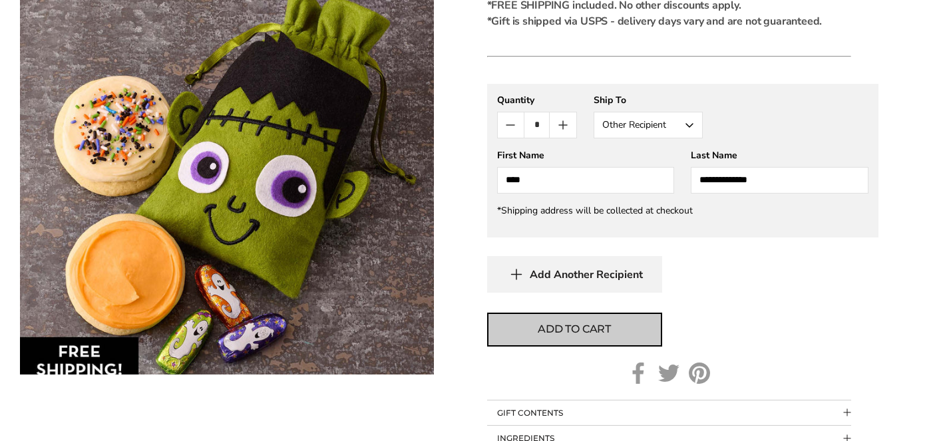
type input "**********"
click at [630, 328] on button "Add to cart" at bounding box center [574, 330] width 175 height 34
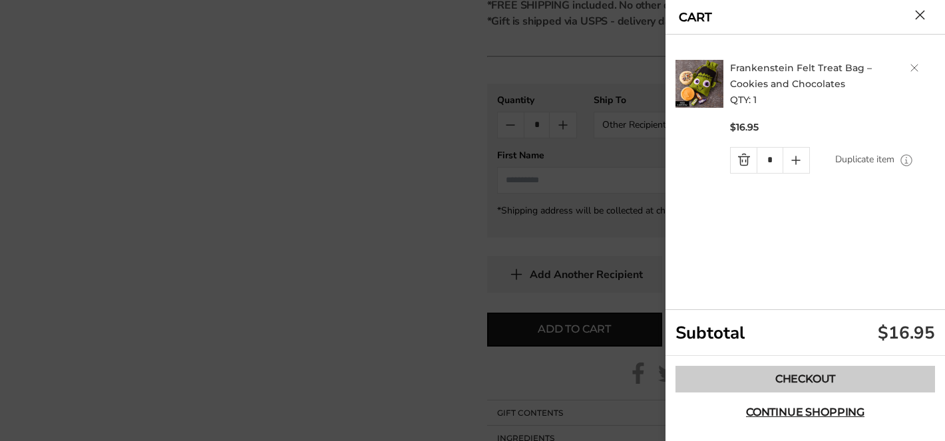
click at [761, 381] on link "Checkout" at bounding box center [806, 379] width 260 height 27
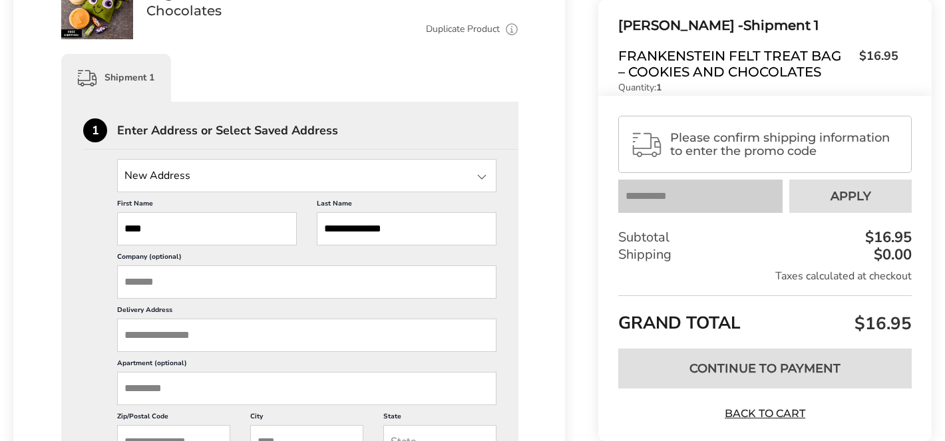
scroll to position [308, 0]
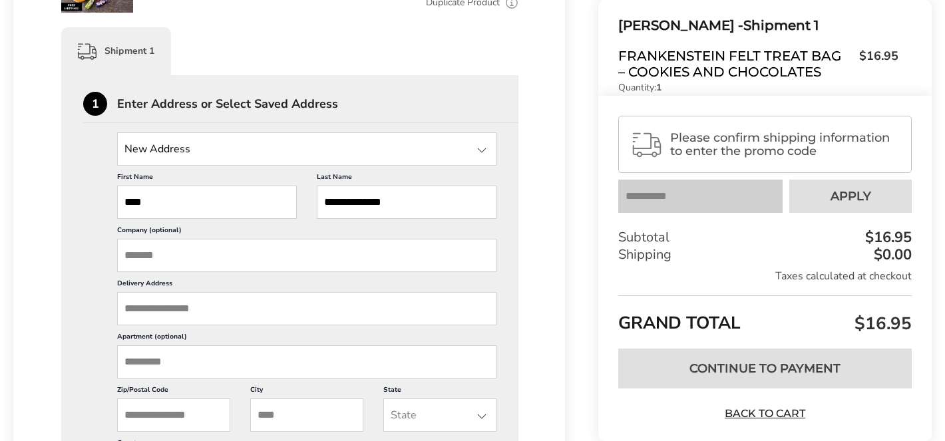
click at [170, 312] on input "Delivery Address" at bounding box center [306, 308] width 379 height 33
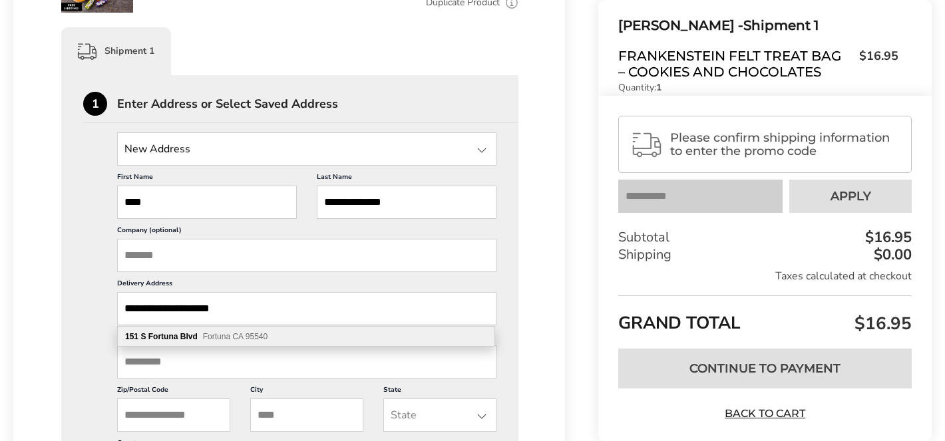
click at [190, 336] on b "Blvd" at bounding box center [188, 336] width 17 height 9
type input "**********"
type input "*******"
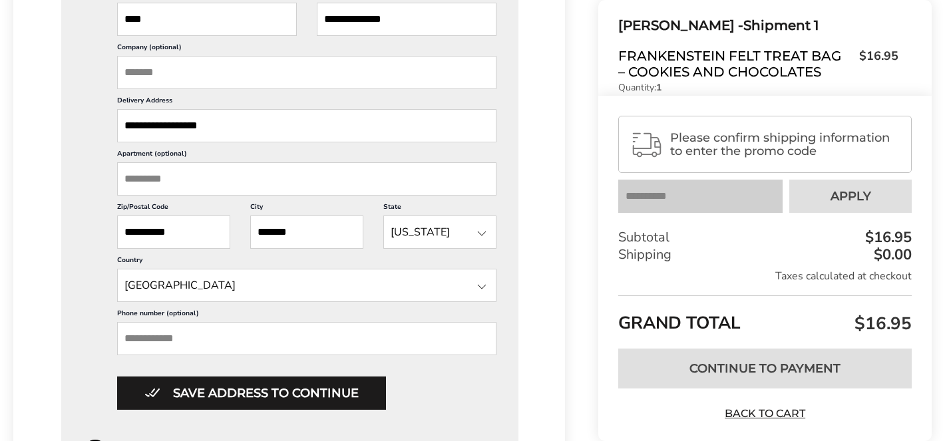
scroll to position [502, 0]
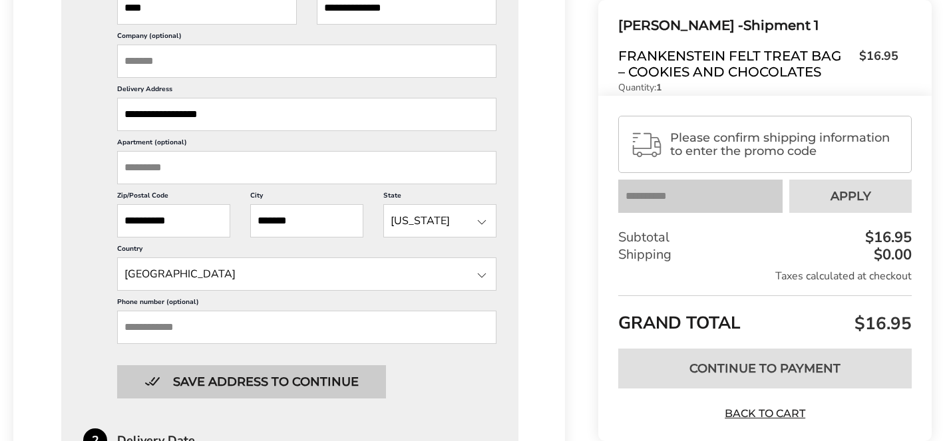
click at [206, 381] on button "Save address to continue" at bounding box center [251, 381] width 269 height 33
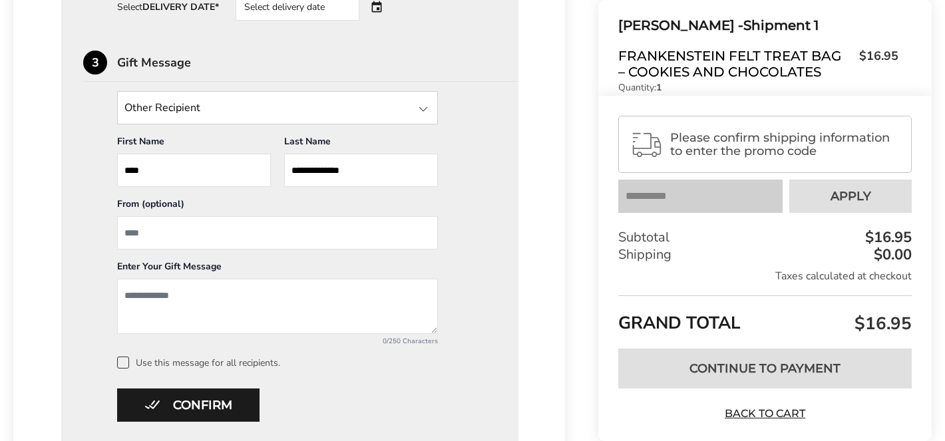
scroll to position [575, 0]
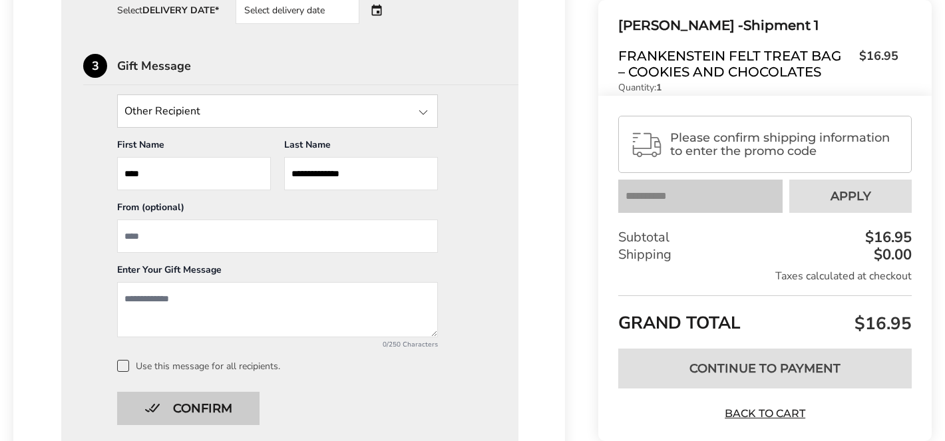
click at [206, 413] on button "Confirm" at bounding box center [188, 408] width 142 height 33
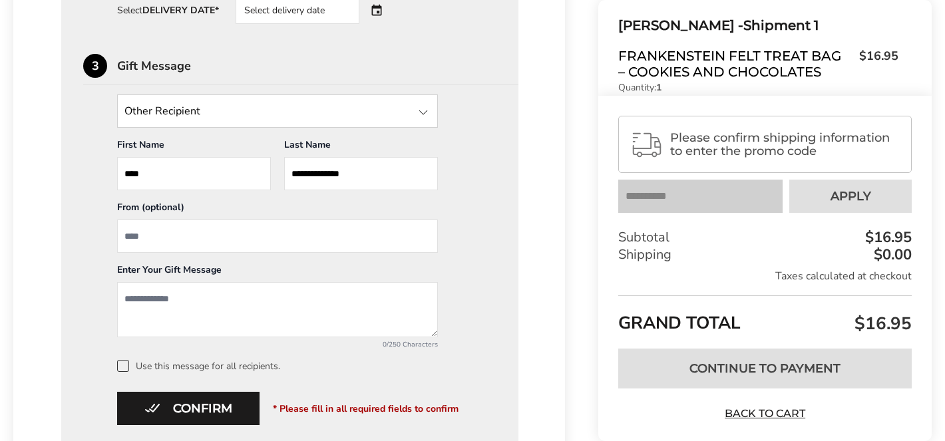
click at [136, 243] on input "From" at bounding box center [277, 236] width 321 height 33
type input "**********"
click at [144, 294] on textarea "Add a message" at bounding box center [277, 309] width 321 height 55
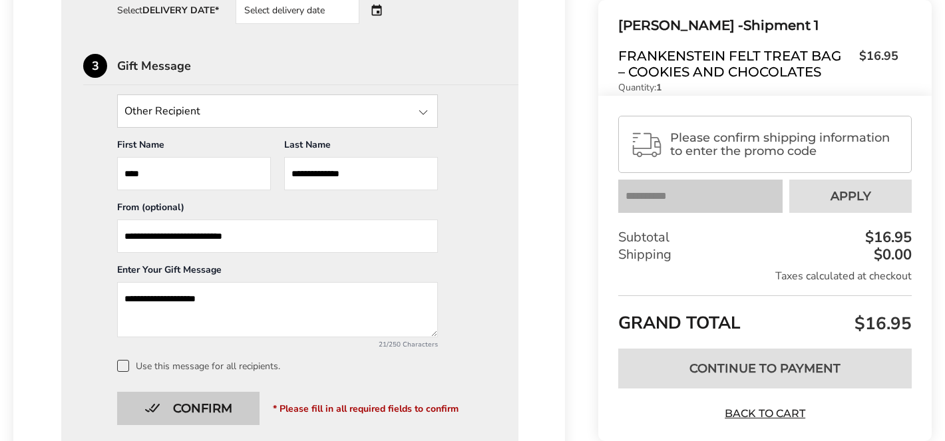
type textarea "**********"
click at [161, 405] on button "Confirm" at bounding box center [188, 408] width 142 height 33
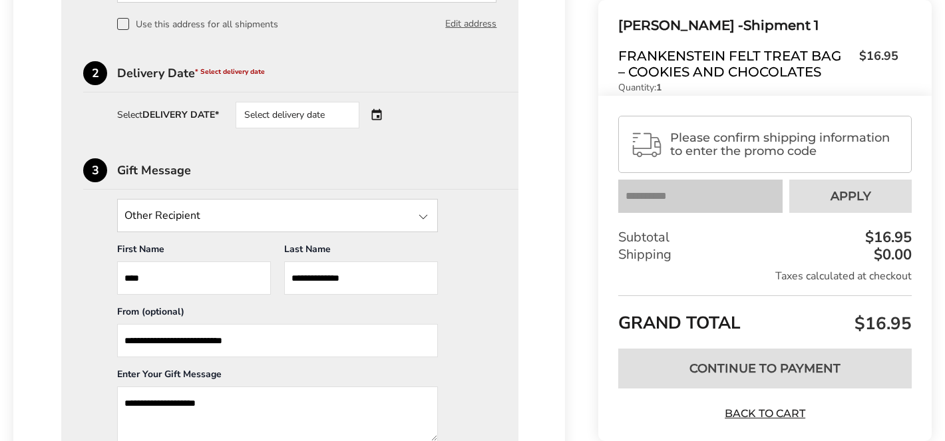
scroll to position [469, 0]
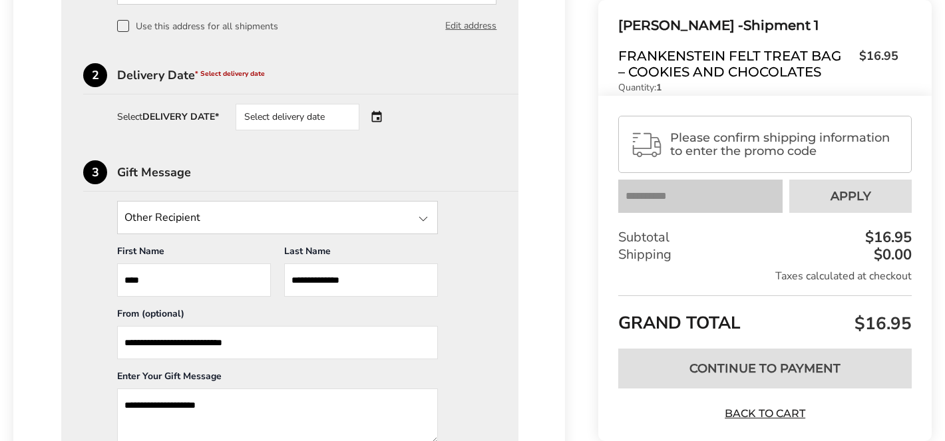
click at [330, 126] on div "Select delivery date" at bounding box center [298, 117] width 124 height 27
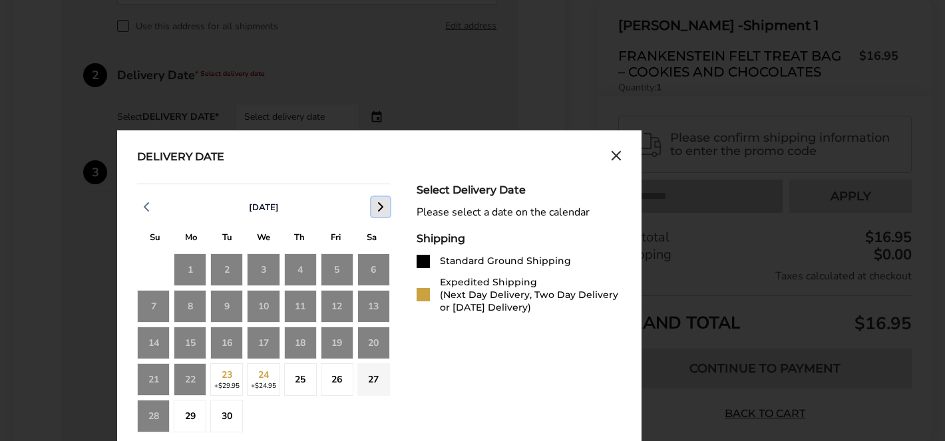
click at [381, 205] on polyline "button" at bounding box center [381, 207] width 4 height 8
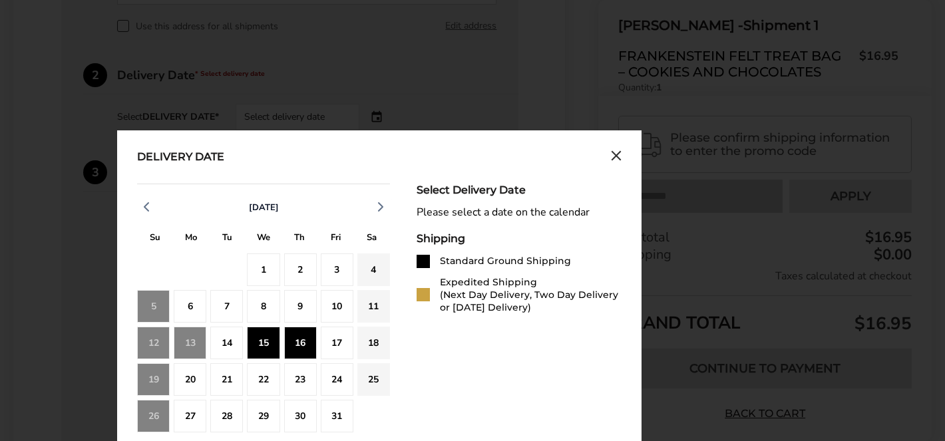
click at [310, 350] on div "16" at bounding box center [300, 343] width 33 height 33
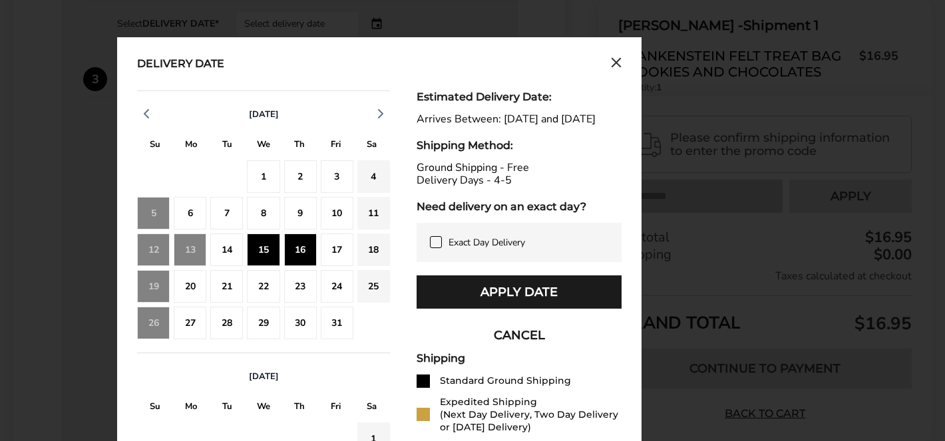
scroll to position [565, 0]
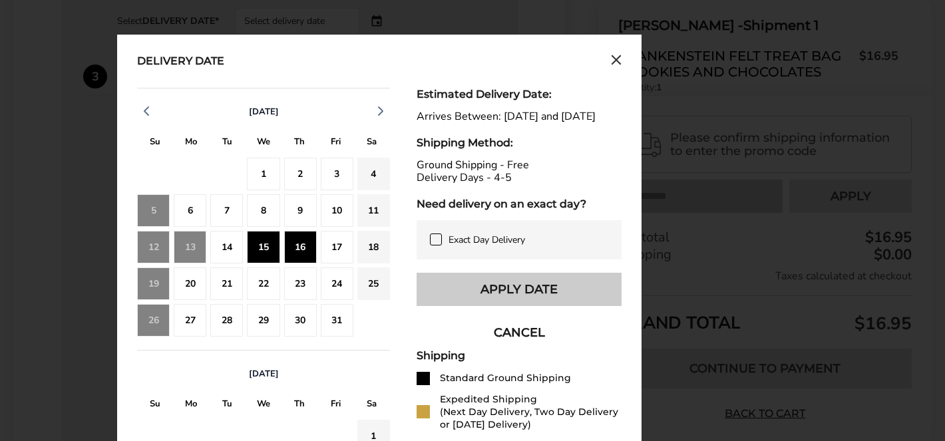
click at [511, 297] on button "Apply Date" at bounding box center [519, 289] width 205 height 33
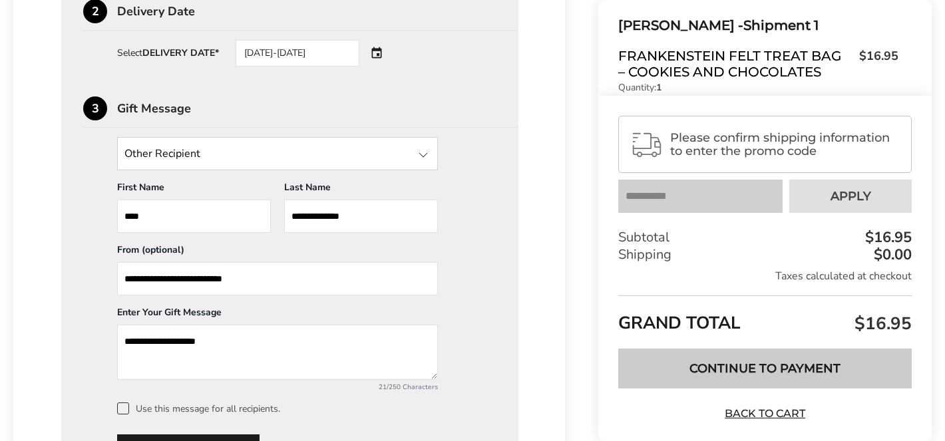
scroll to position [559, 0]
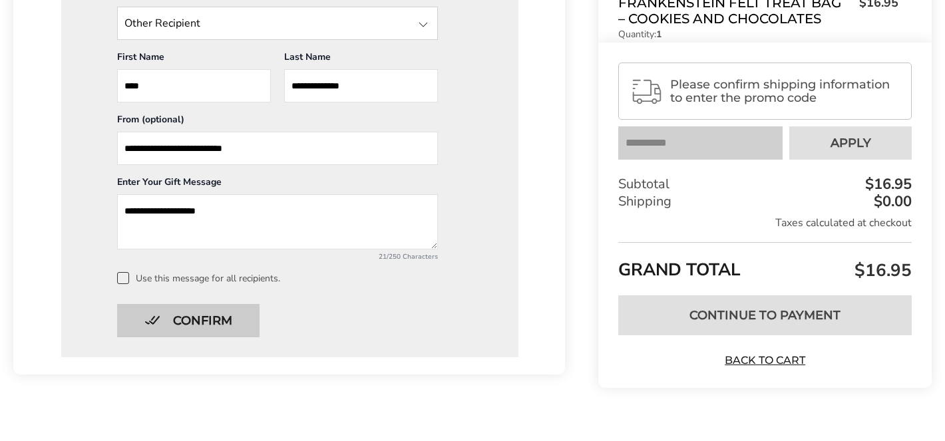
click at [216, 313] on button "Confirm" at bounding box center [188, 320] width 142 height 33
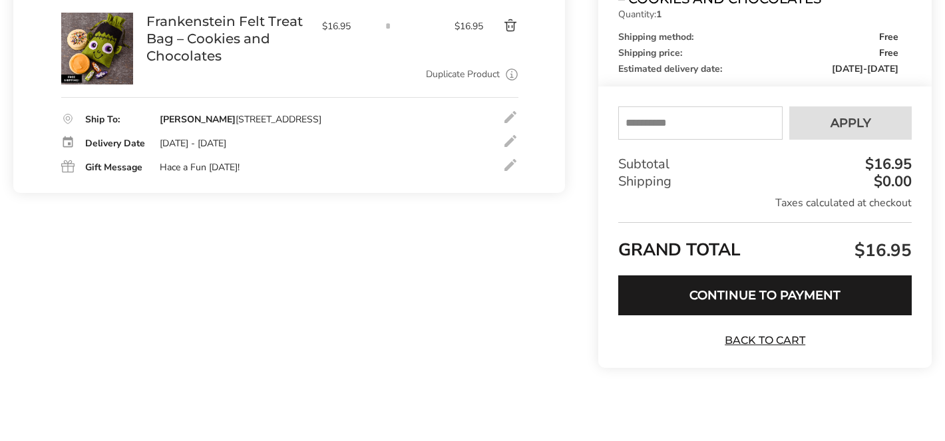
click at [509, 171] on div at bounding box center [511, 165] width 16 height 16
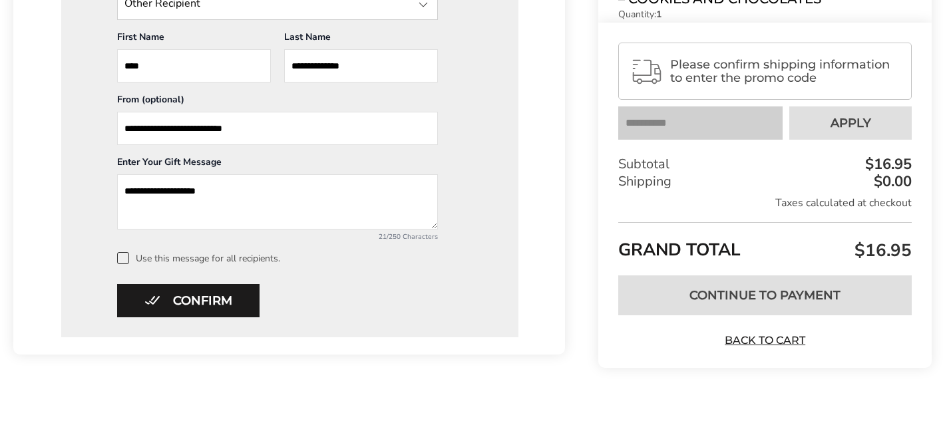
click at [142, 190] on textarea "**********" at bounding box center [277, 201] width 321 height 55
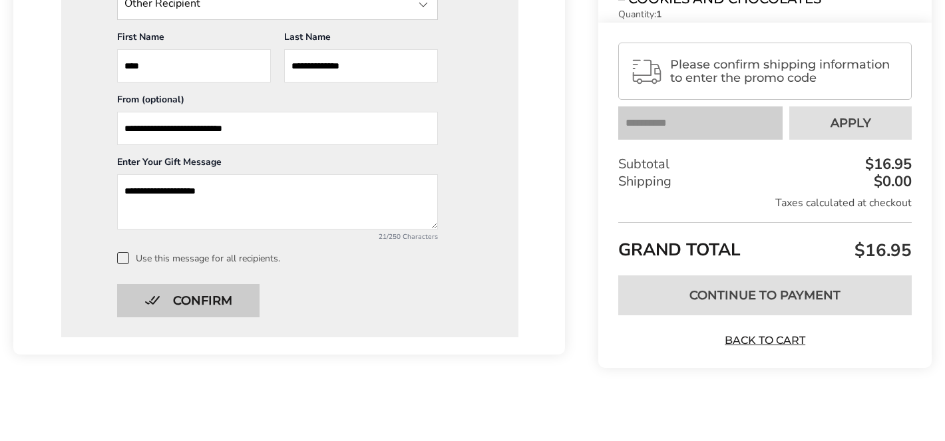
type textarea "**********"
click at [155, 297] on button "Confirm" at bounding box center [188, 300] width 142 height 33
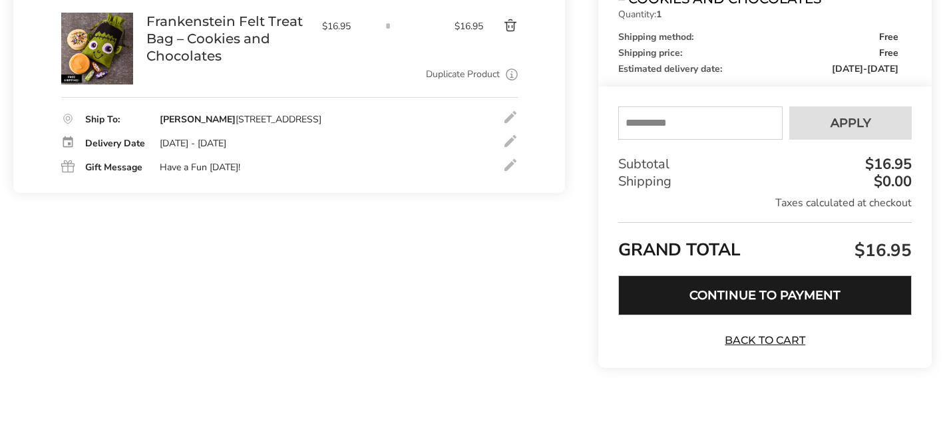
click at [692, 290] on button "Continue to Payment" at bounding box center [765, 296] width 294 height 40
